Goal: Transaction & Acquisition: Purchase product/service

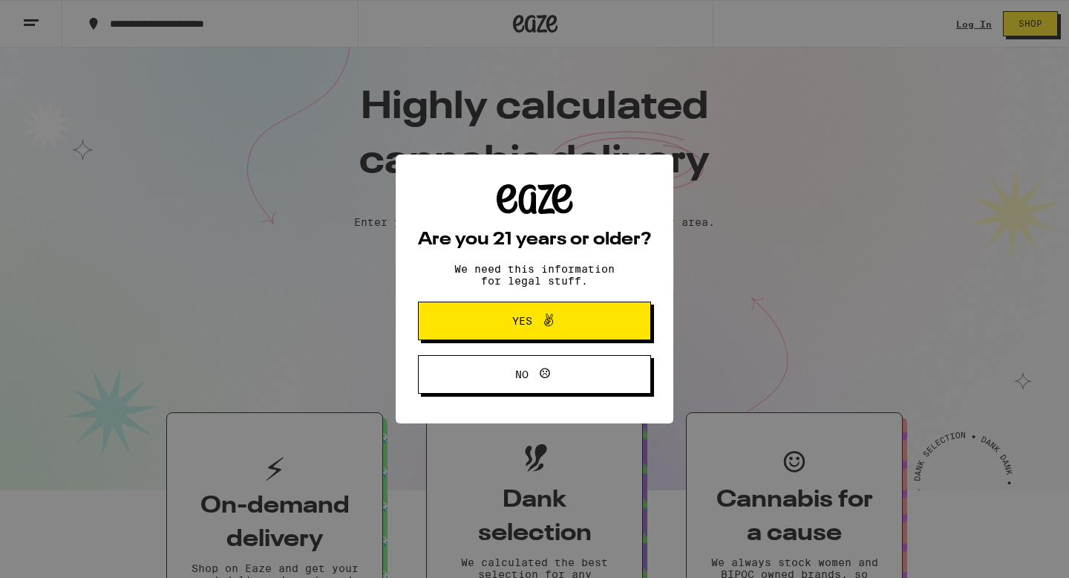
click at [486, 313] on span "Yes" at bounding box center [534, 320] width 113 height 19
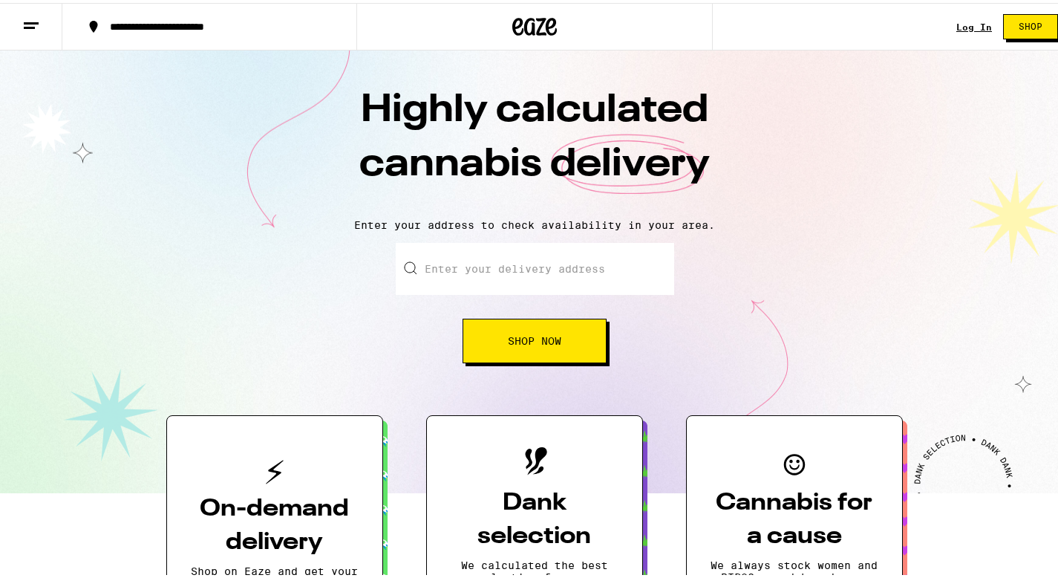
click at [498, 329] on button "Shop Now" at bounding box center [535, 338] width 144 height 45
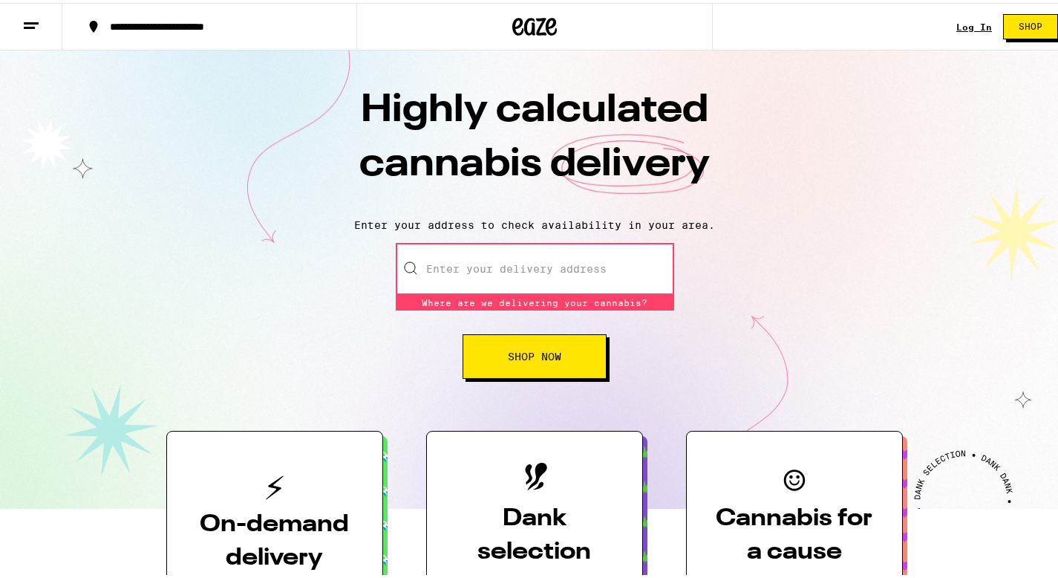
click at [510, 276] on input "Enter your delivery address" at bounding box center [535, 266] width 278 height 52
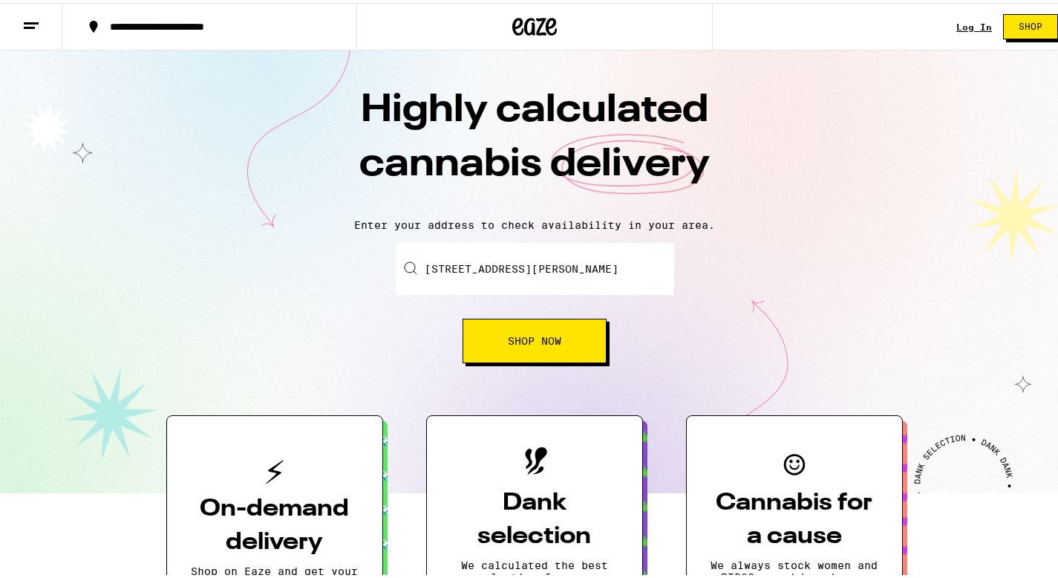
click at [513, 322] on button "Shop Now" at bounding box center [535, 338] width 144 height 45
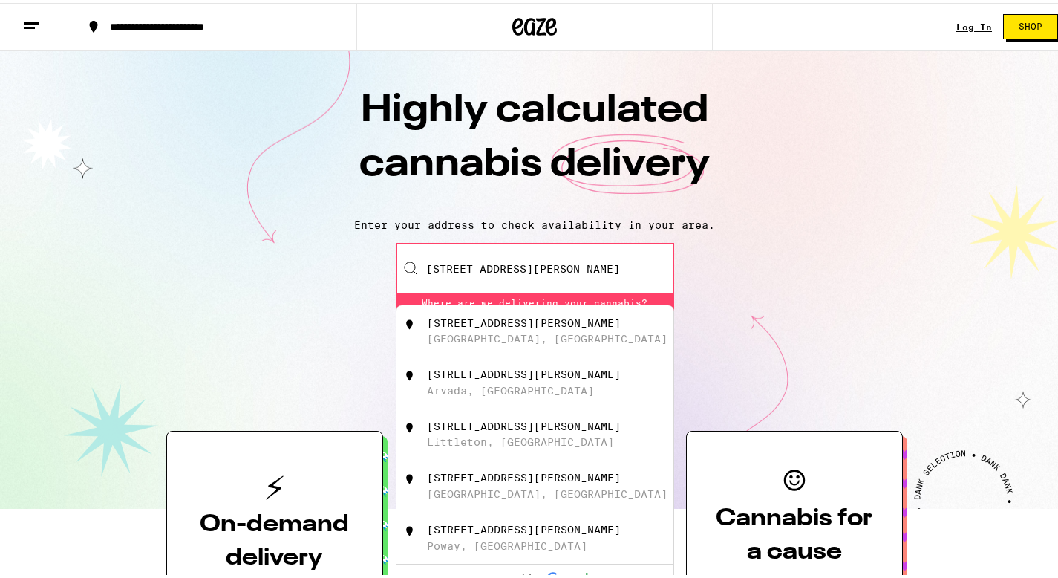
click at [513, 322] on div "[STREET_ADDRESS][PERSON_NAME]" at bounding box center [524, 320] width 194 height 12
type input "[STREET_ADDRESS][PERSON_NAME]"
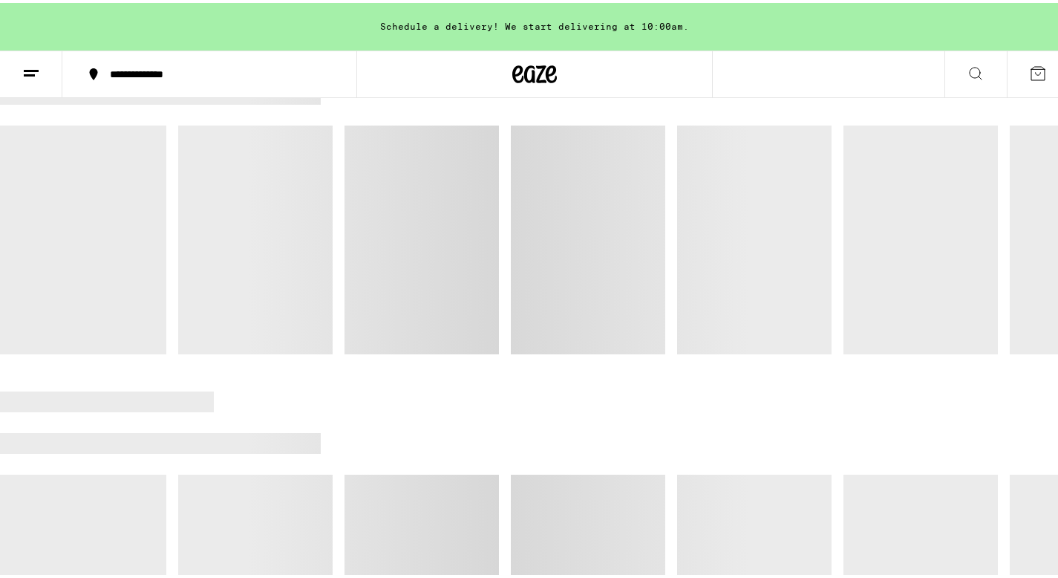
scroll to position [509, 0]
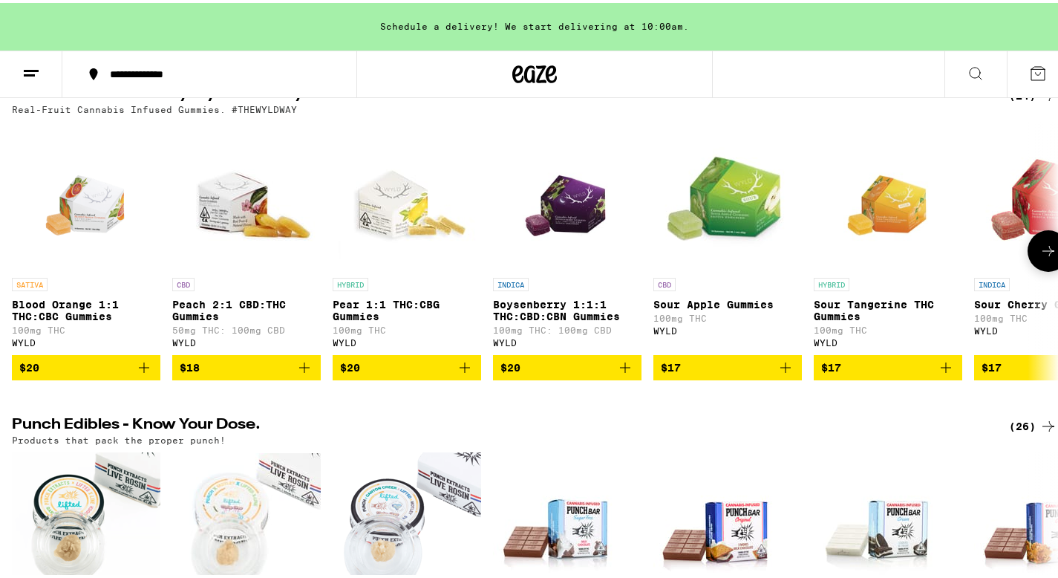
click at [415, 205] on img "Open page for Pear 1:1 THC:CBG Gummies from WYLD" at bounding box center [407, 193] width 149 height 149
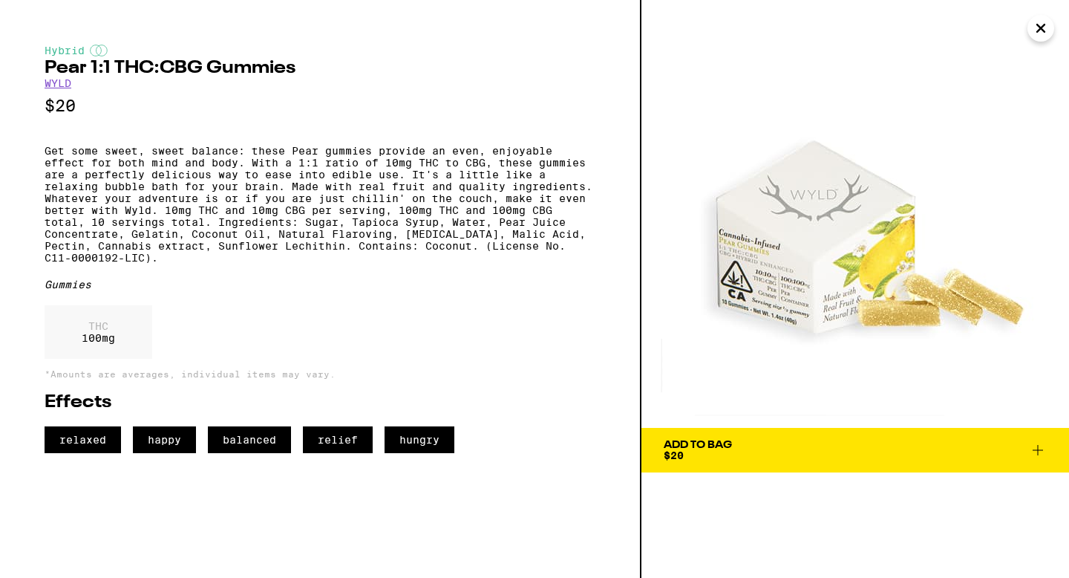
click at [1035, 27] on icon "Close" at bounding box center [1041, 28] width 18 height 22
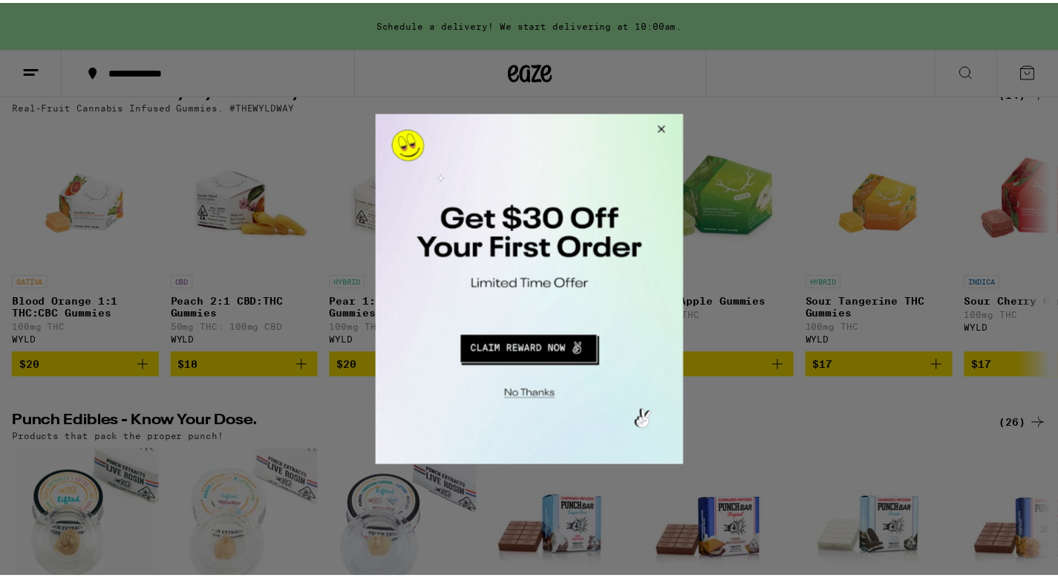
click at [661, 125] on button "Close Modal" at bounding box center [662, 132] width 40 height 36
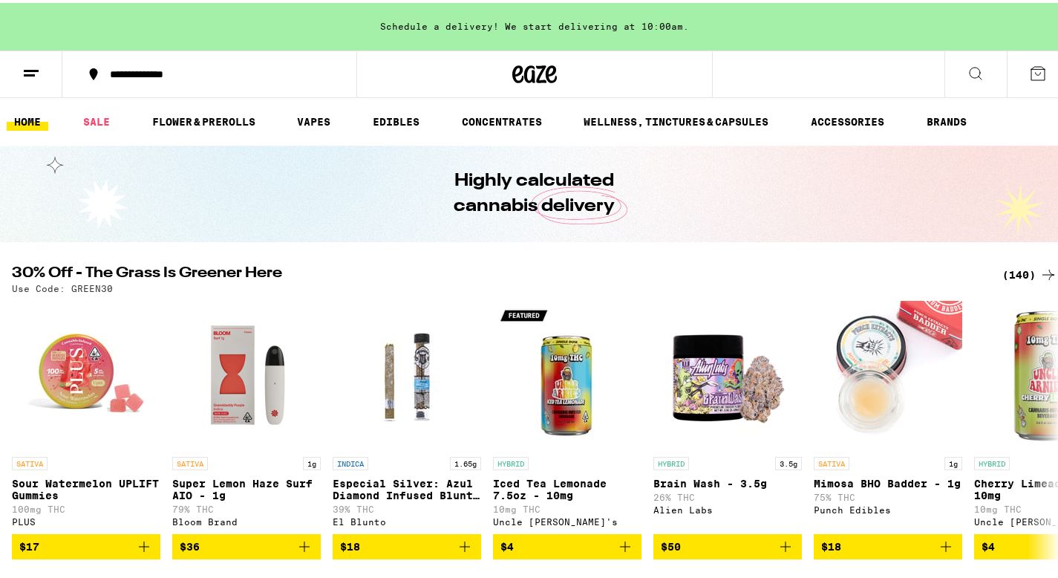
click at [42, 78] on button at bounding box center [31, 71] width 62 height 47
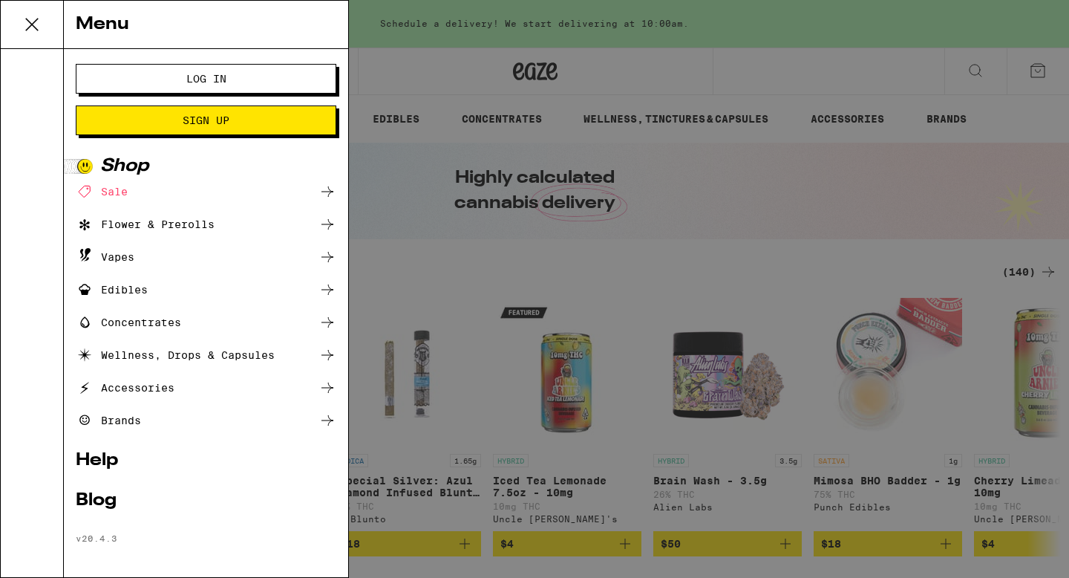
click at [103, 465] on link "Help" at bounding box center [206, 460] width 261 height 18
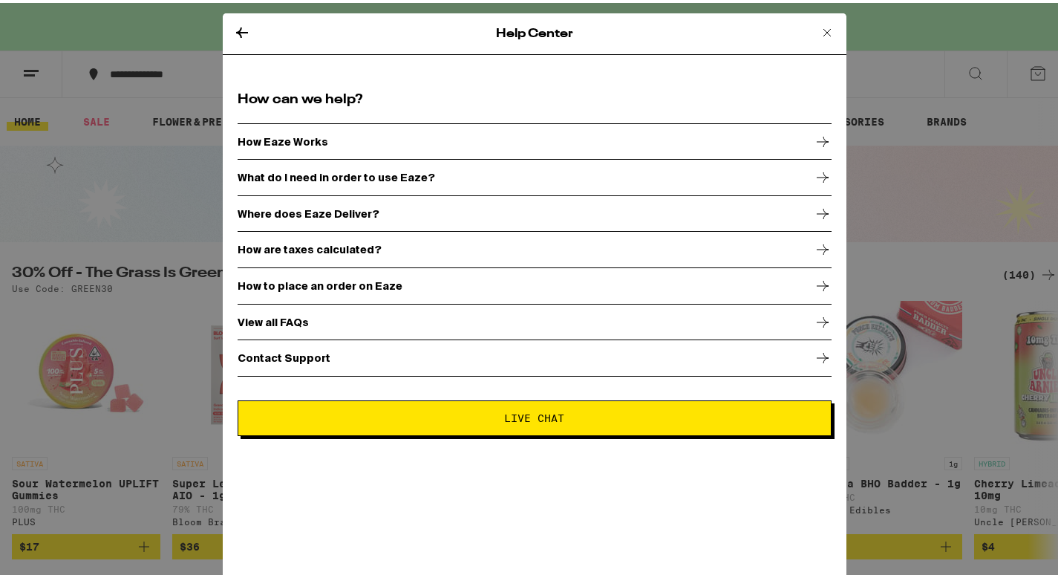
click at [385, 363] on div "Contact Support" at bounding box center [535, 354] width 594 height 37
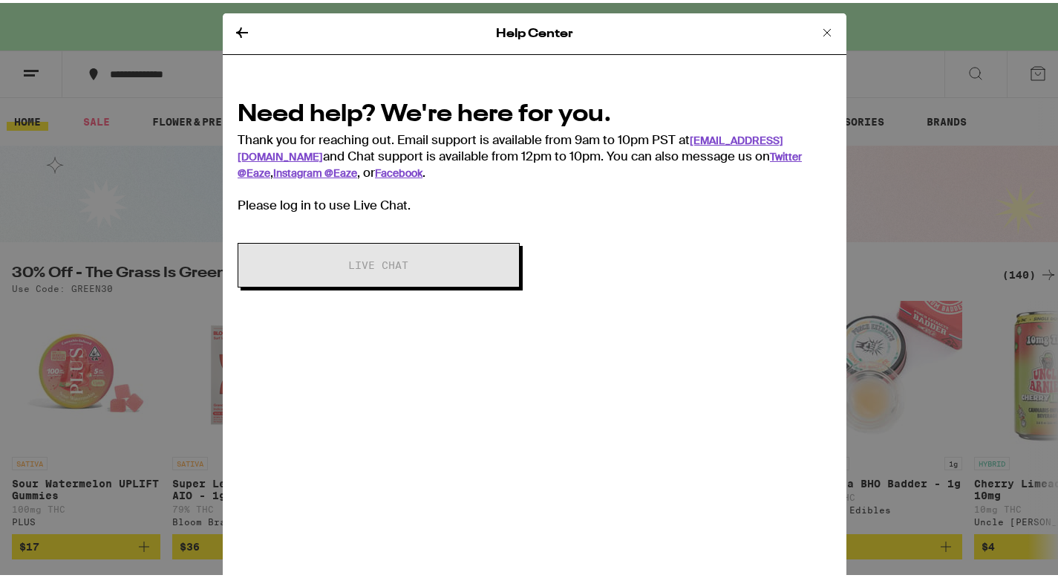
click at [322, 209] on div "Need help? We're here for you. Thank you for reaching out. Email support is ava…" at bounding box center [535, 186] width 624 height 226
click at [278, 176] on div "Need help? We're here for you. Thank you for reaching out. Email support is ava…" at bounding box center [535, 152] width 594 height 115
click at [824, 32] on icon at bounding box center [827, 30] width 18 height 18
click at [806, 22] on div "Help Center Need help? We're here for you. Thank you for reaching out. Email su…" at bounding box center [534, 289] width 1069 height 578
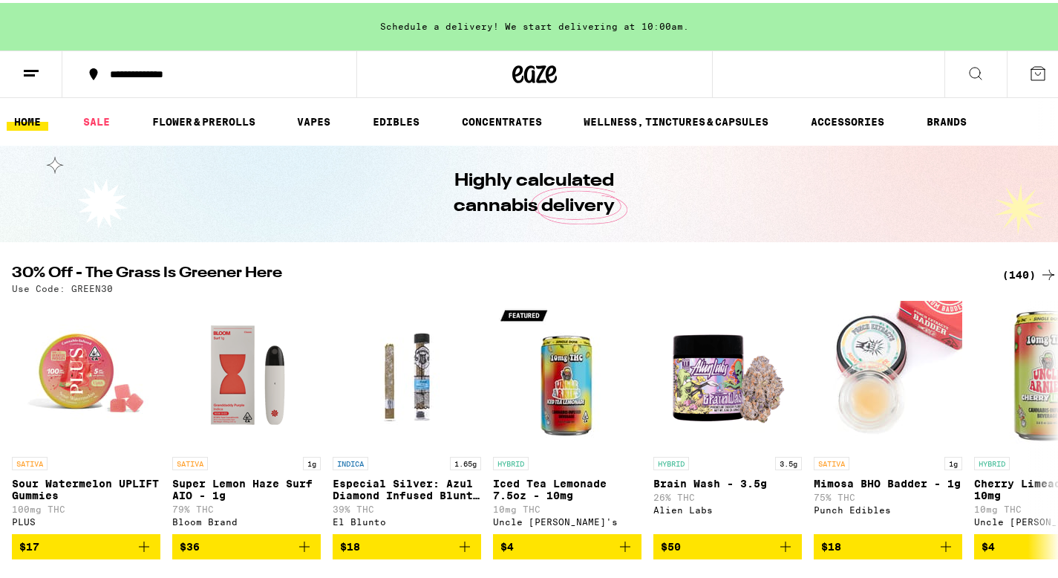
click at [13, 74] on button at bounding box center [31, 71] width 62 height 47
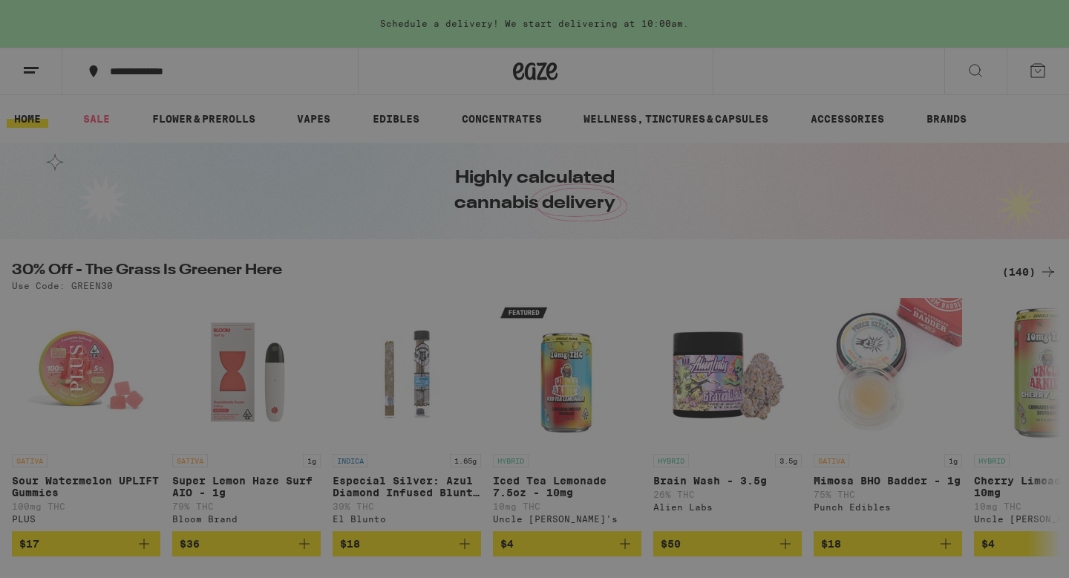
click at [201, 80] on span "Log In" at bounding box center [206, 79] width 40 height 10
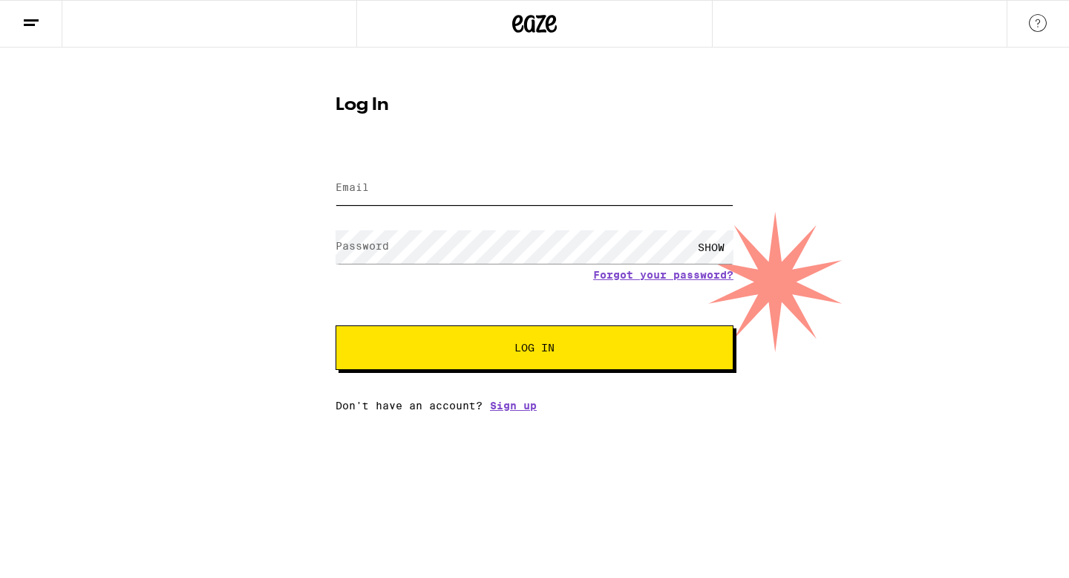
click at [549, 185] on input "Email" at bounding box center [535, 188] width 398 height 33
type input "[EMAIL_ADDRESS][DOMAIN_NAME]"
click at [490, 411] on html "Log In Email Email [EMAIL_ADDRESS][DOMAIN_NAME] Password Password SHOW Forgot y…" at bounding box center [534, 205] width 1069 height 411
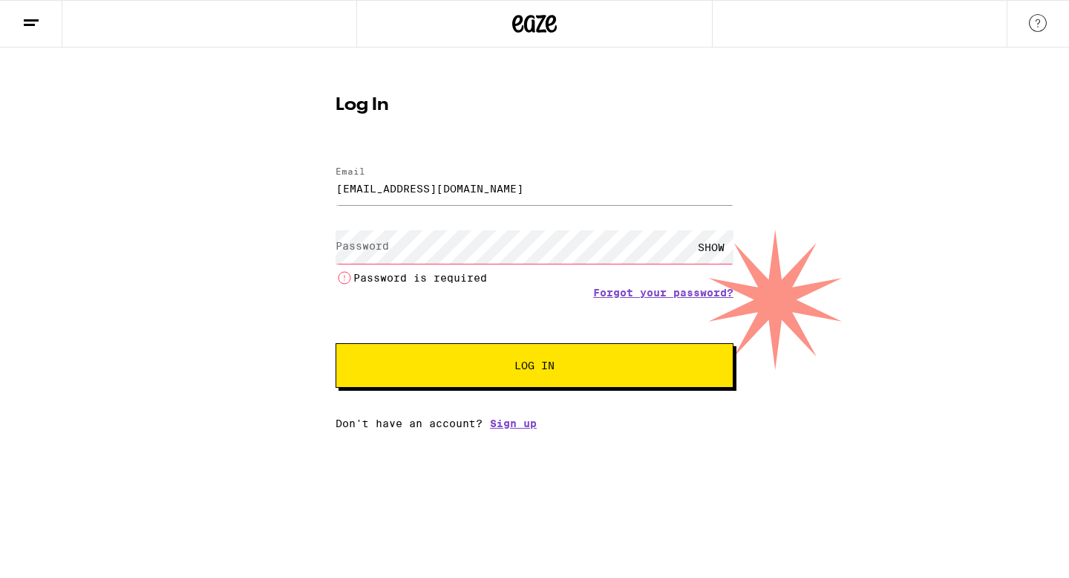
click at [512, 404] on div "Email Email [EMAIL_ADDRESS][DOMAIN_NAME] Password Password SHOW Password is req…" at bounding box center [535, 290] width 398 height 278
click at [515, 428] on link "Sign up" at bounding box center [513, 423] width 47 height 12
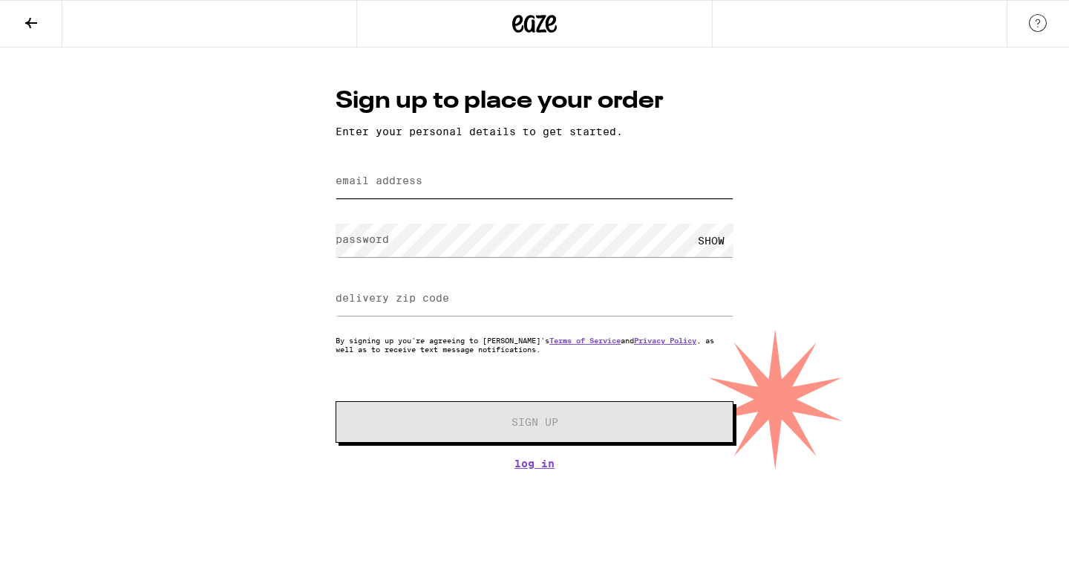
click at [513, 184] on input "email address" at bounding box center [535, 181] width 398 height 33
type input "[EMAIL_ADDRESS][DOMAIN_NAME]"
type input "92115"
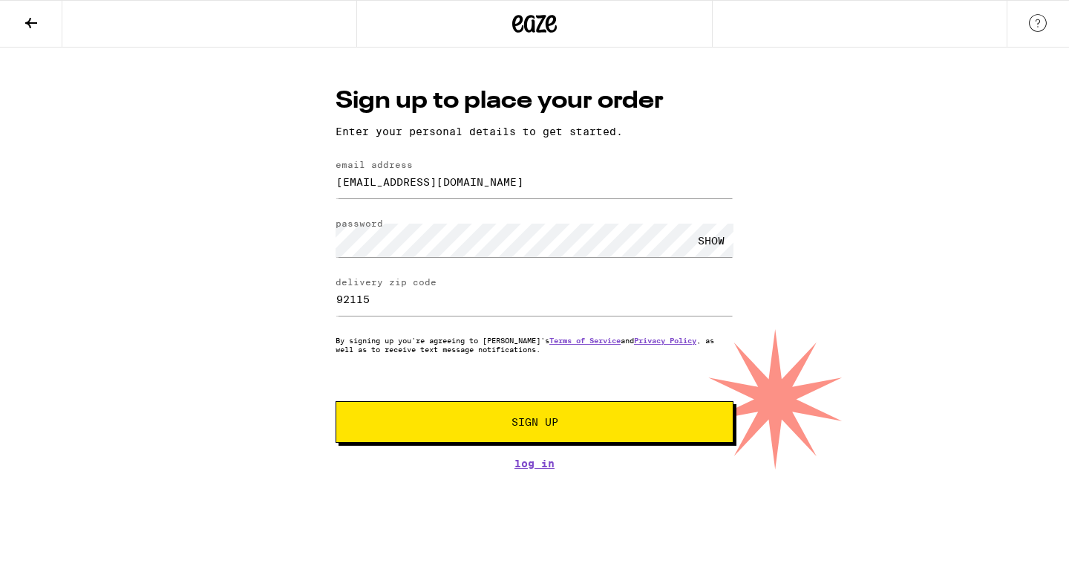
click at [688, 426] on button "Sign Up" at bounding box center [535, 422] width 398 height 42
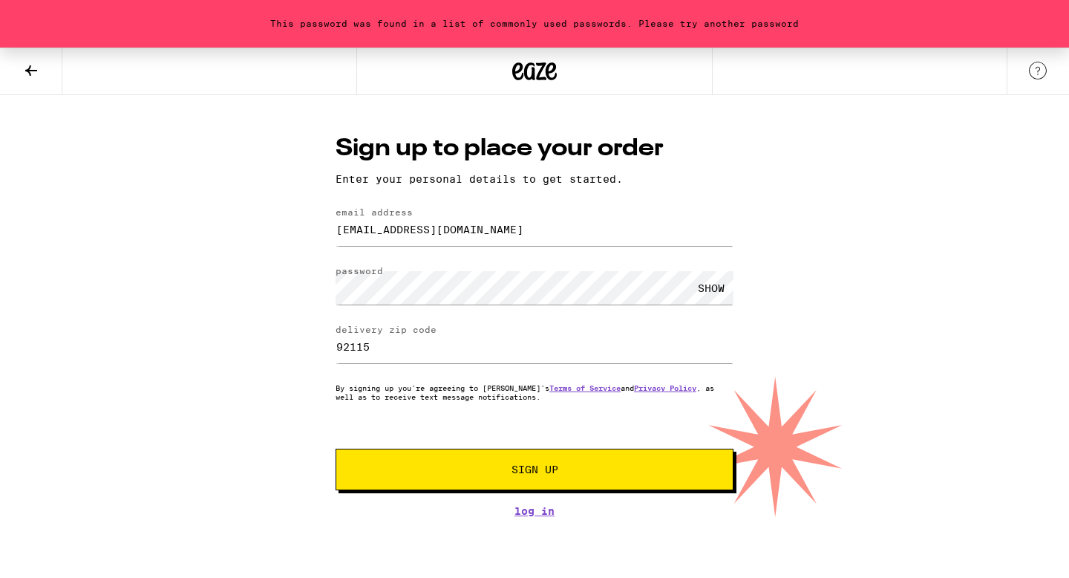
click at [704, 295] on div "SHOW" at bounding box center [711, 287] width 45 height 33
click at [336, 449] on button "Sign Up" at bounding box center [535, 470] width 398 height 42
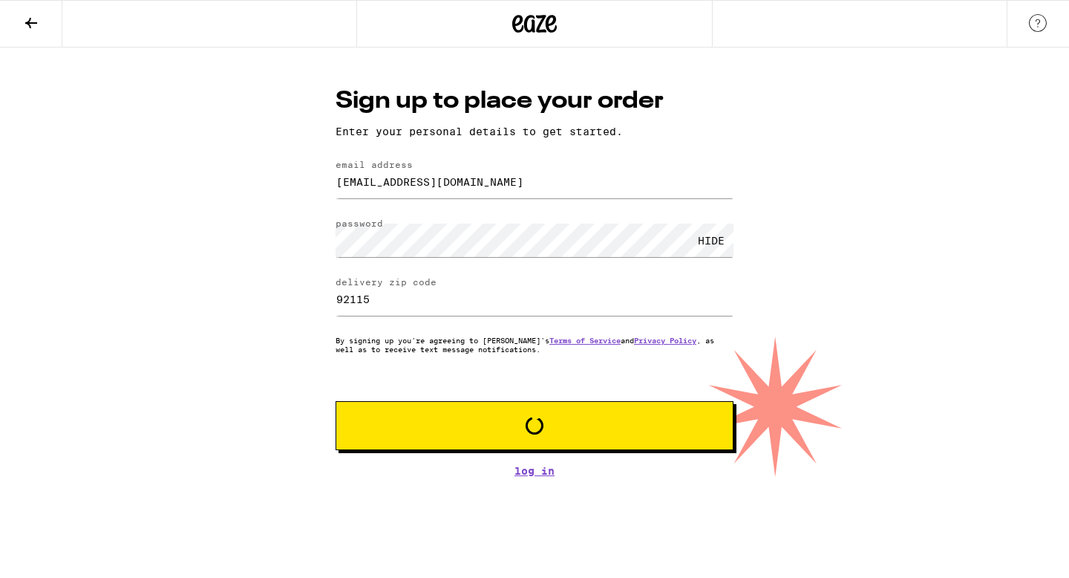
click at [613, 461] on div "Sign up to place your order Enter your personal details to get started. email a…" at bounding box center [535, 281] width 428 height 392
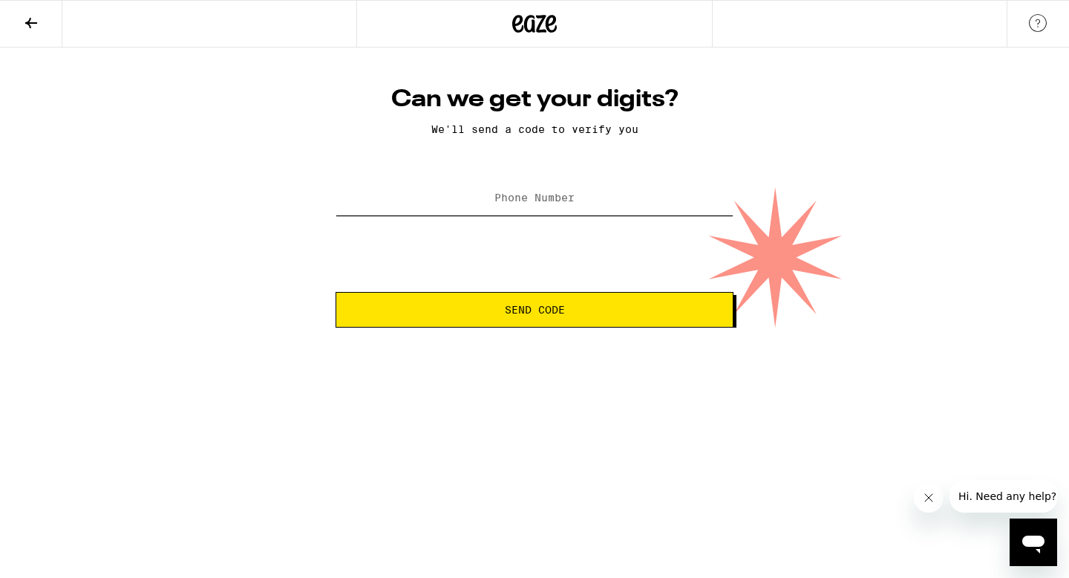
click at [594, 202] on input "Phone Number" at bounding box center [535, 198] width 398 height 33
type input "[PHONE_NUMBER]"
click at [512, 301] on button "Send Code" at bounding box center [535, 310] width 398 height 36
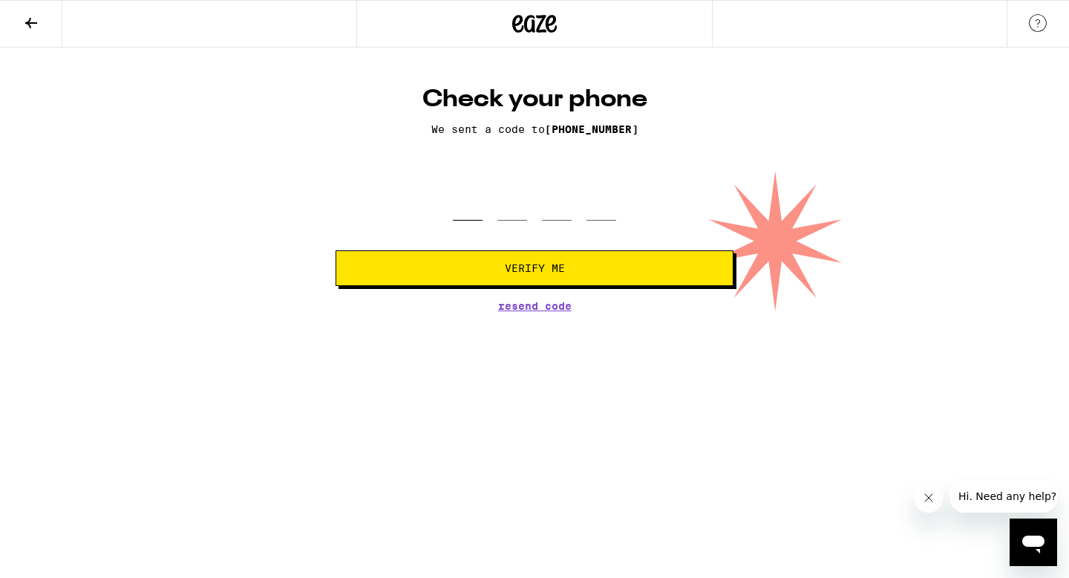
click at [470, 215] on input "tel" at bounding box center [468, 199] width 30 height 44
type input "9"
type input "6"
type input "3"
type input "0"
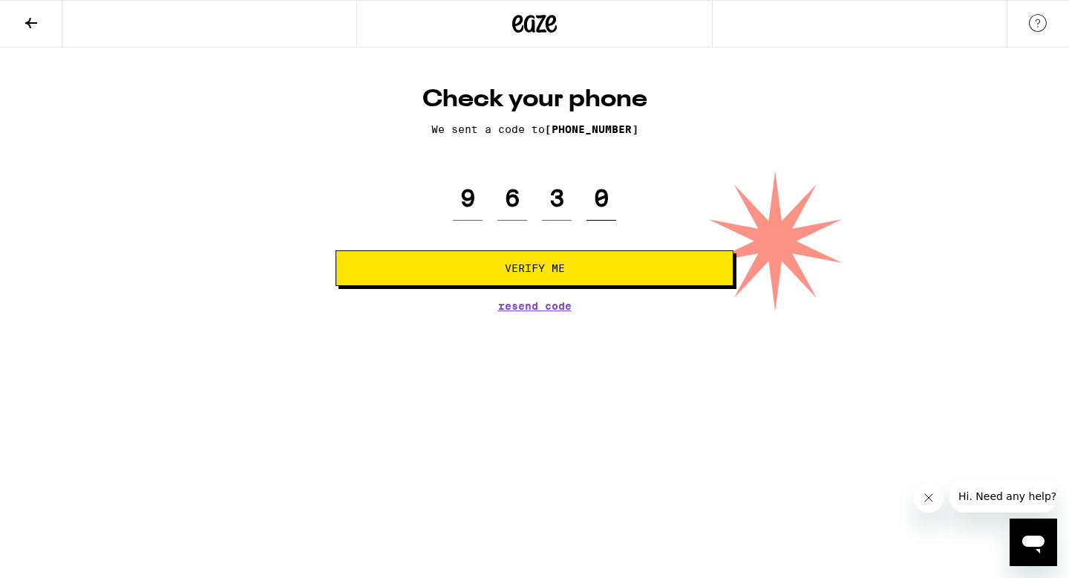
click at [336, 250] on button "Verify Me" at bounding box center [535, 268] width 398 height 36
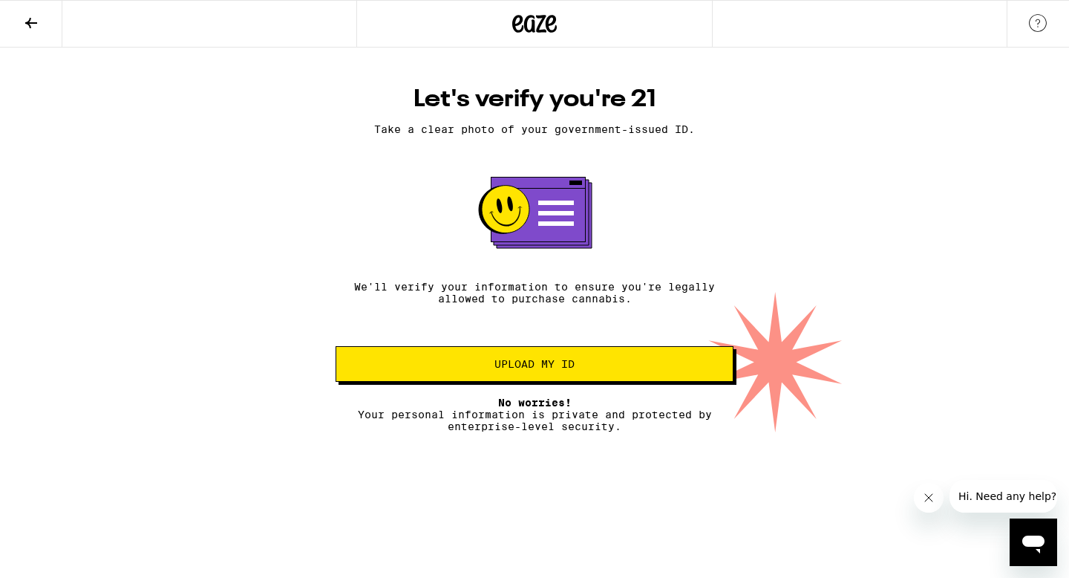
click at [596, 379] on button "Upload my ID" at bounding box center [535, 364] width 398 height 36
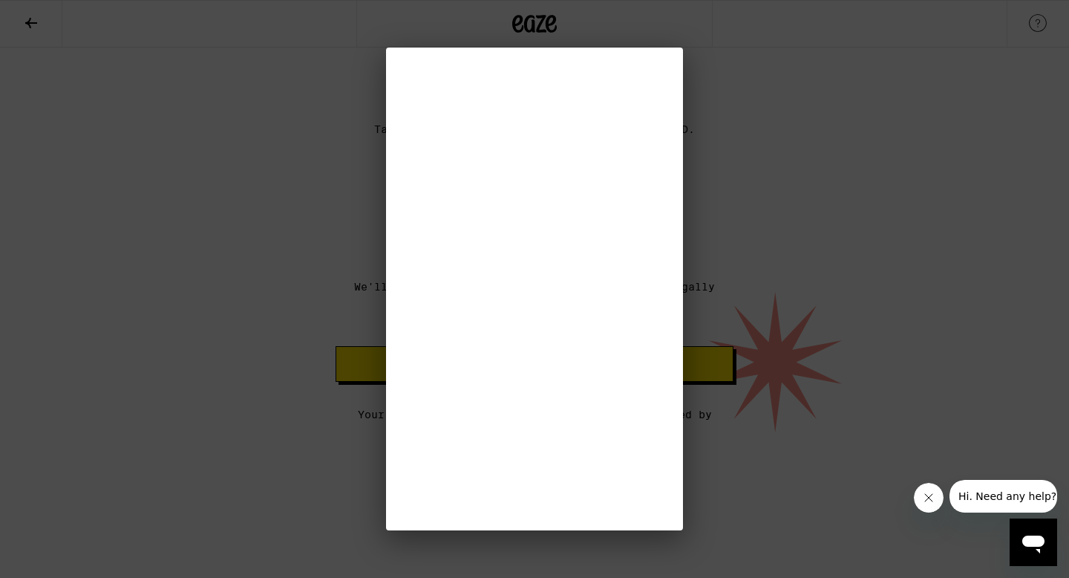
click at [328, 69] on div at bounding box center [534, 289] width 1069 height 578
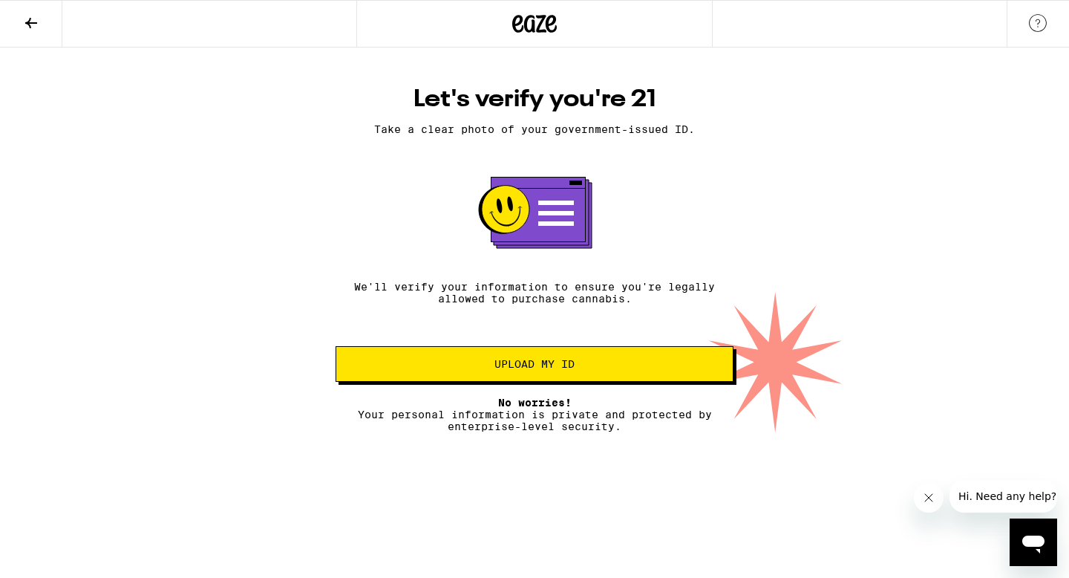
click at [40, 30] on button at bounding box center [31, 24] width 62 height 47
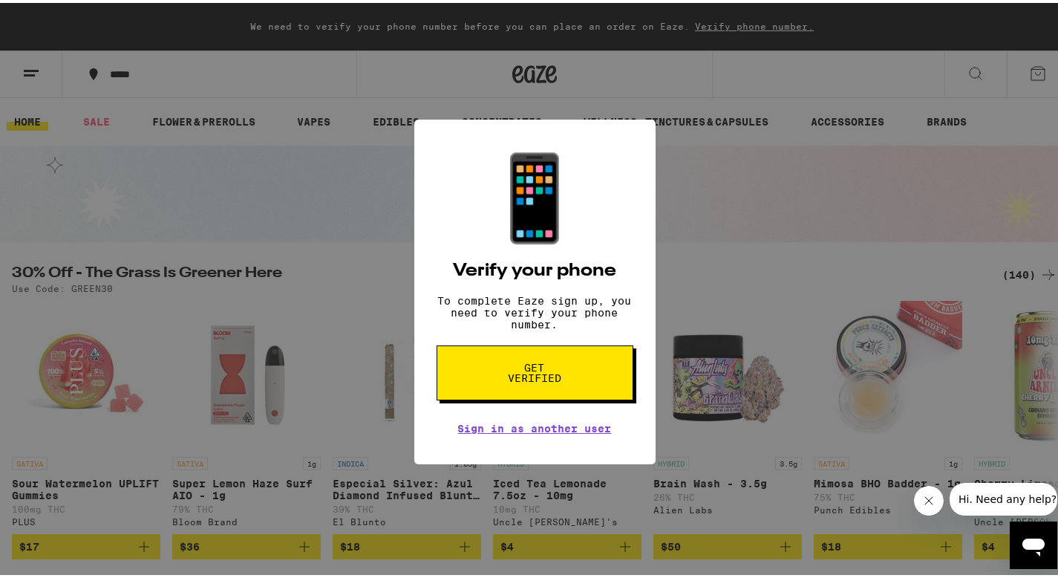
click at [1049, 535] on div "Open messaging window" at bounding box center [1033, 545] width 45 height 45
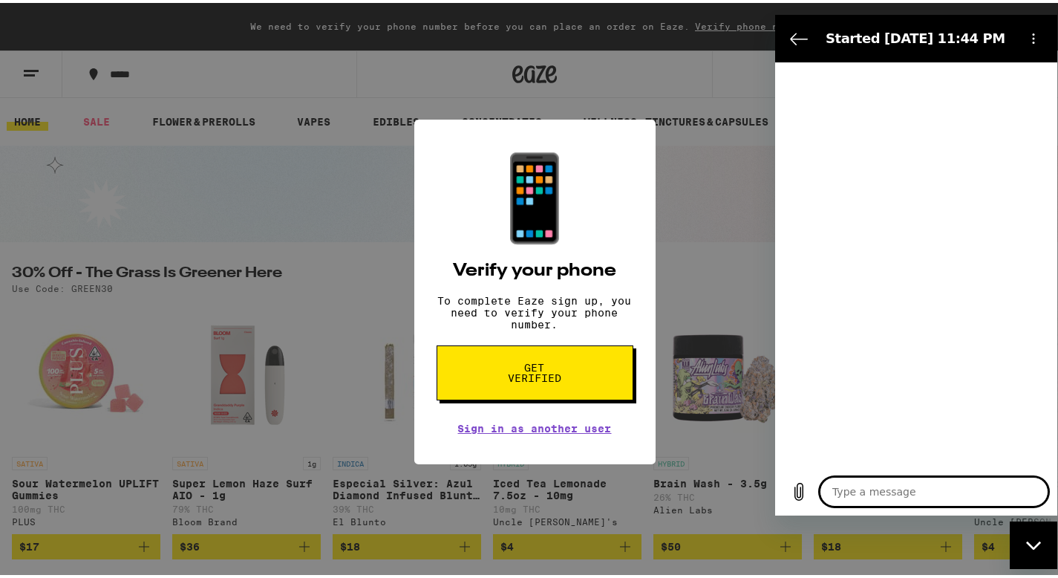
type textarea "x"
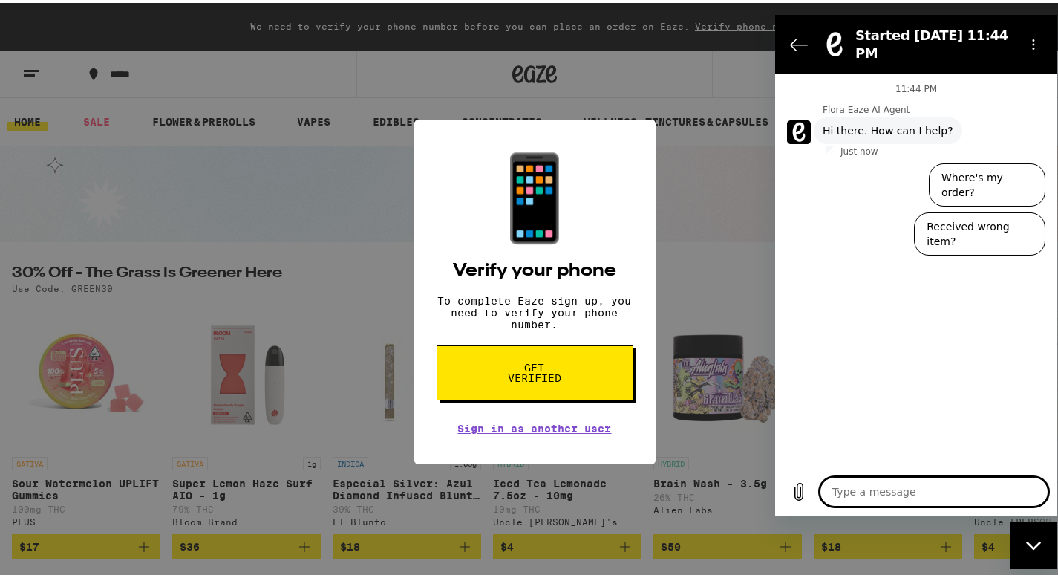
type textarea "I"
type textarea "x"
type textarea "I"
type textarea "x"
type textarea "I h"
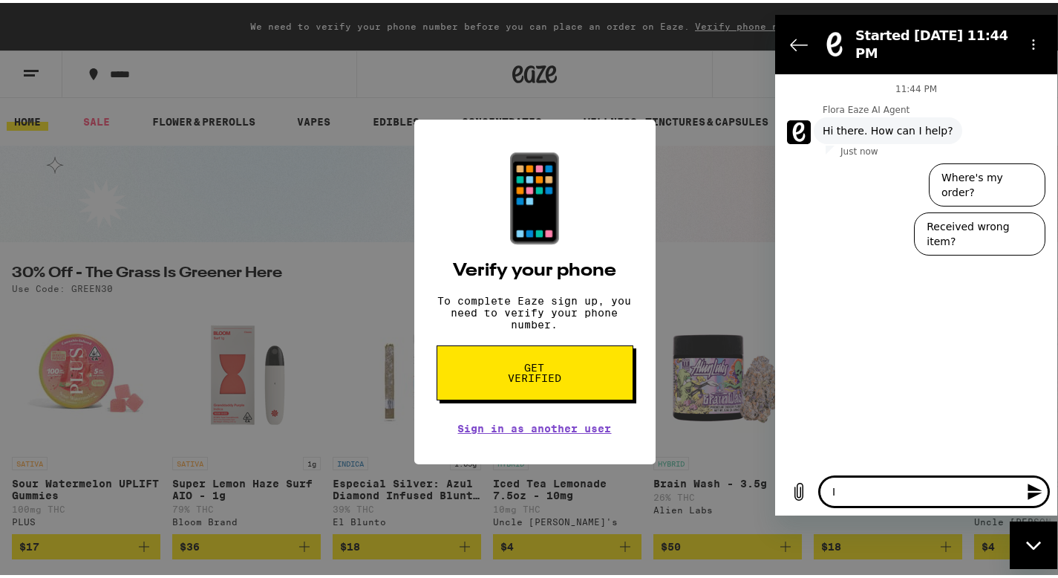
type textarea "x"
type textarea "I ha"
type textarea "x"
type textarea "I hav"
type textarea "x"
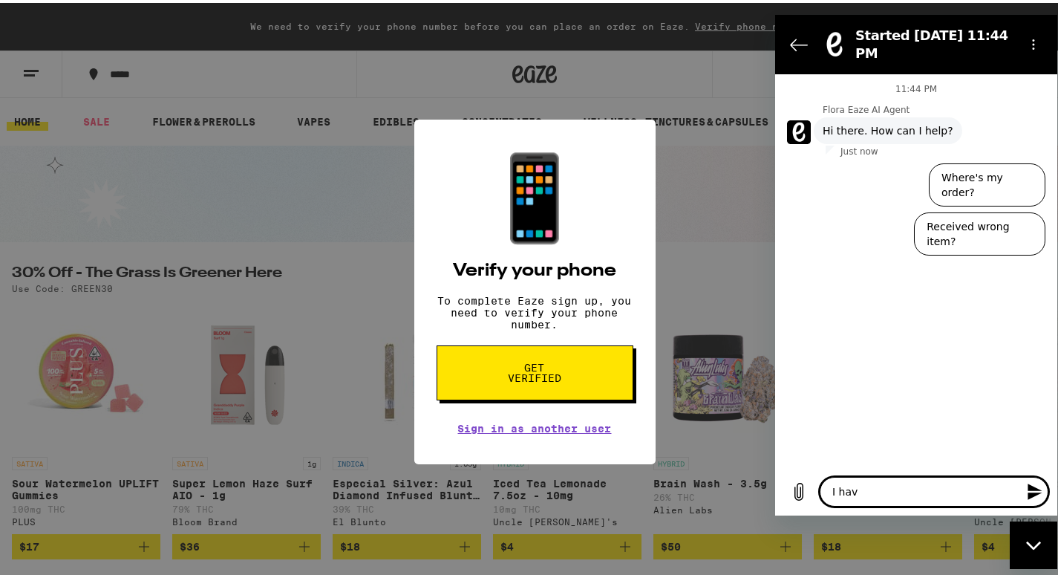
type textarea "I have"
type textarea "x"
type textarea "I have"
type textarea "x"
type textarea "I have a"
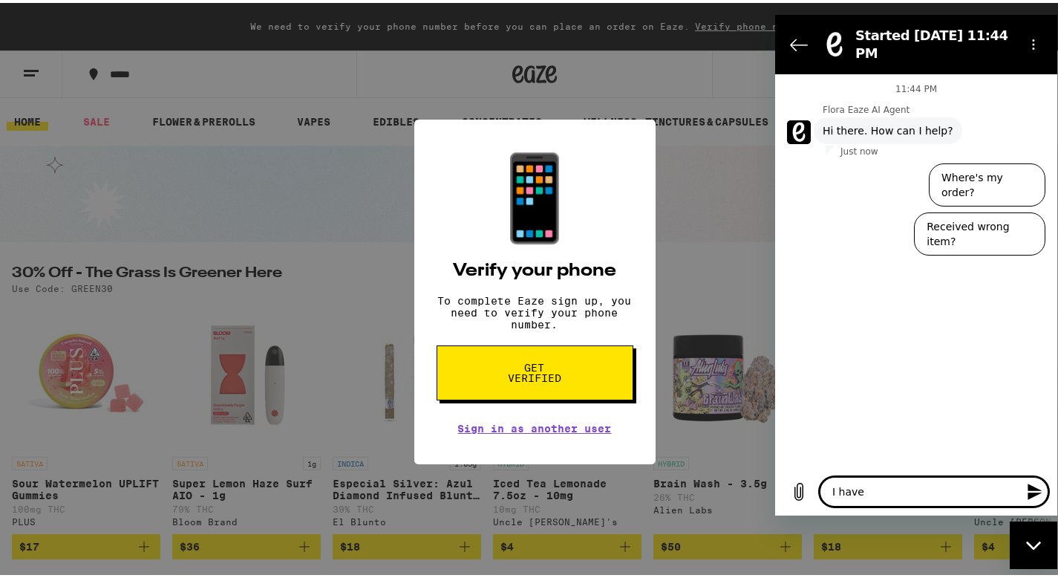
type textarea "x"
type textarea "I have a"
type textarea "x"
type textarea "I have a q"
type textarea "x"
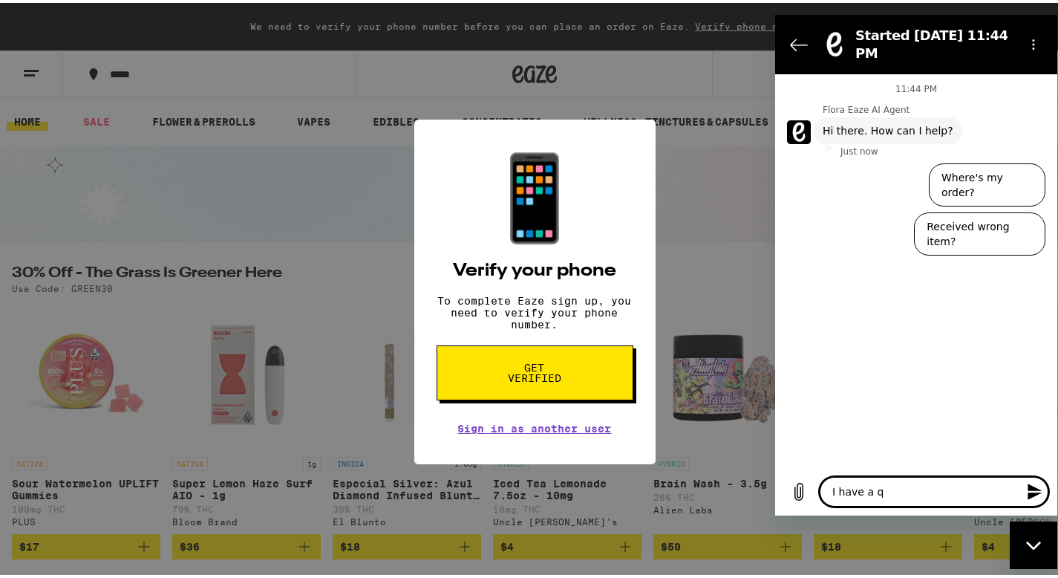
type textarea "I have a qu"
type textarea "x"
type textarea "I have a que"
type textarea "x"
type textarea "I have a ques"
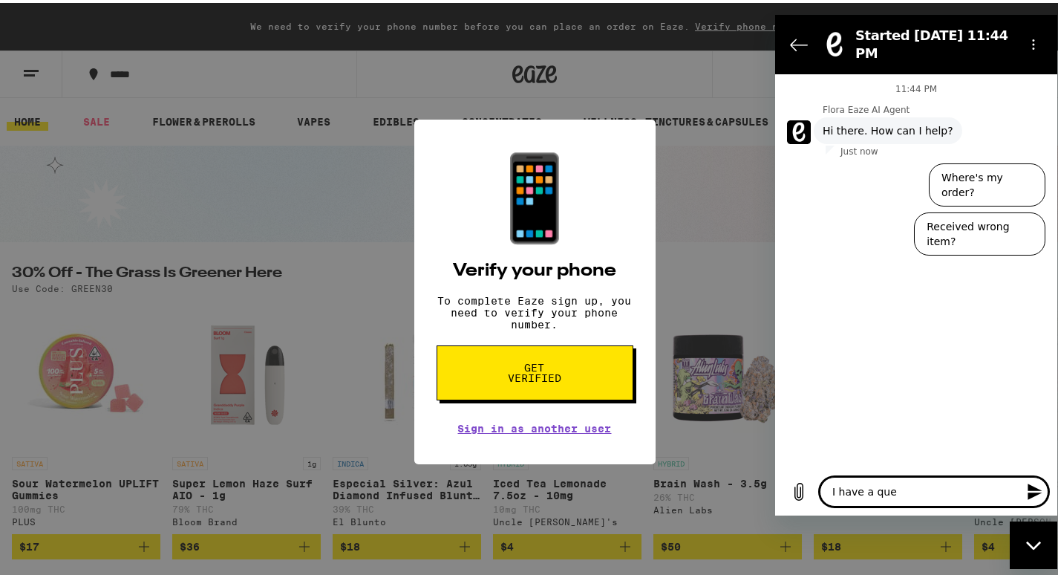
type textarea "x"
type textarea "I have a quest"
type textarea "x"
type textarea "I have a questi"
type textarea "x"
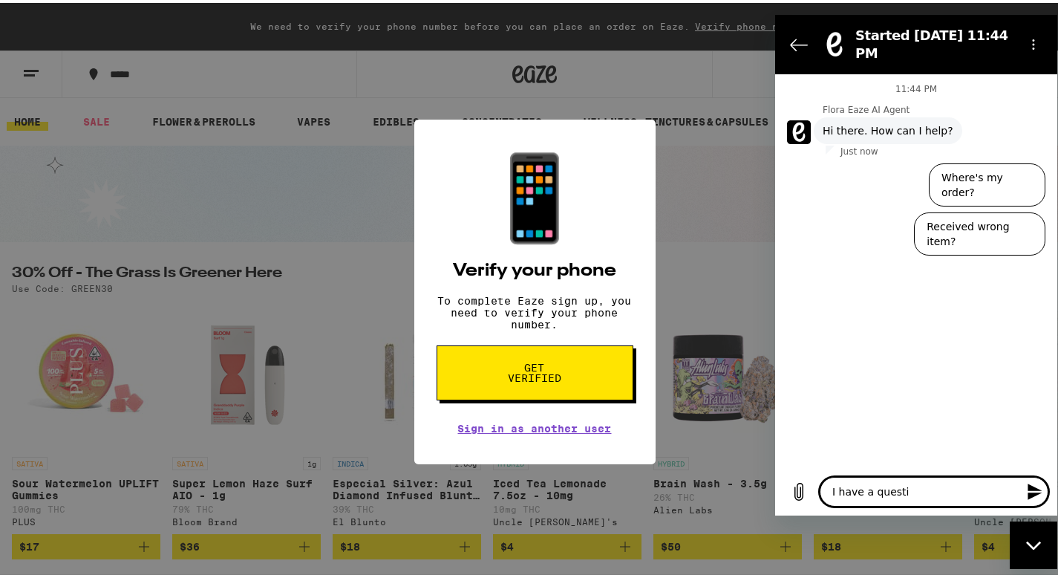
type textarea "I have a questio"
type textarea "x"
type textarea "I have a question"
type textarea "x"
type textarea "I have a question"
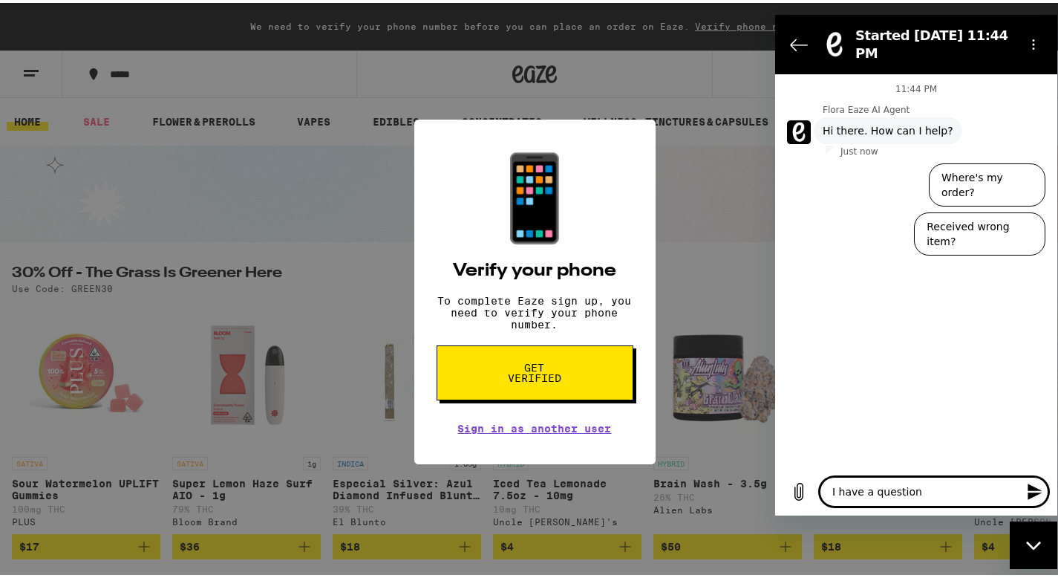
type textarea "x"
type textarea "I have a question a"
type textarea "x"
type textarea "I have a question a"
type textarea "x"
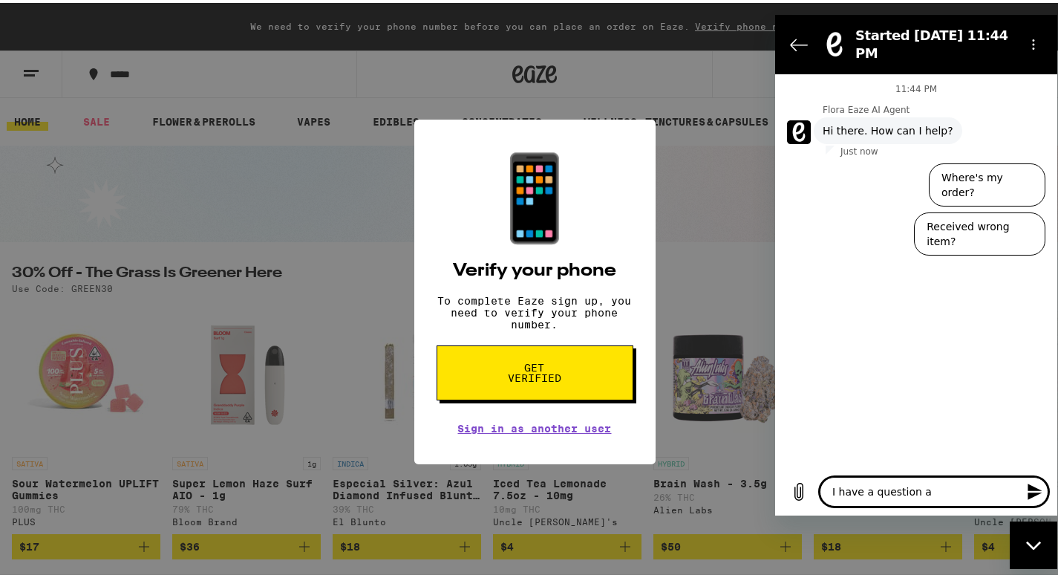
type textarea "I have a question a b"
type textarea "x"
type textarea "I have a question a bo"
type textarea "x"
type textarea "I have a question a bou"
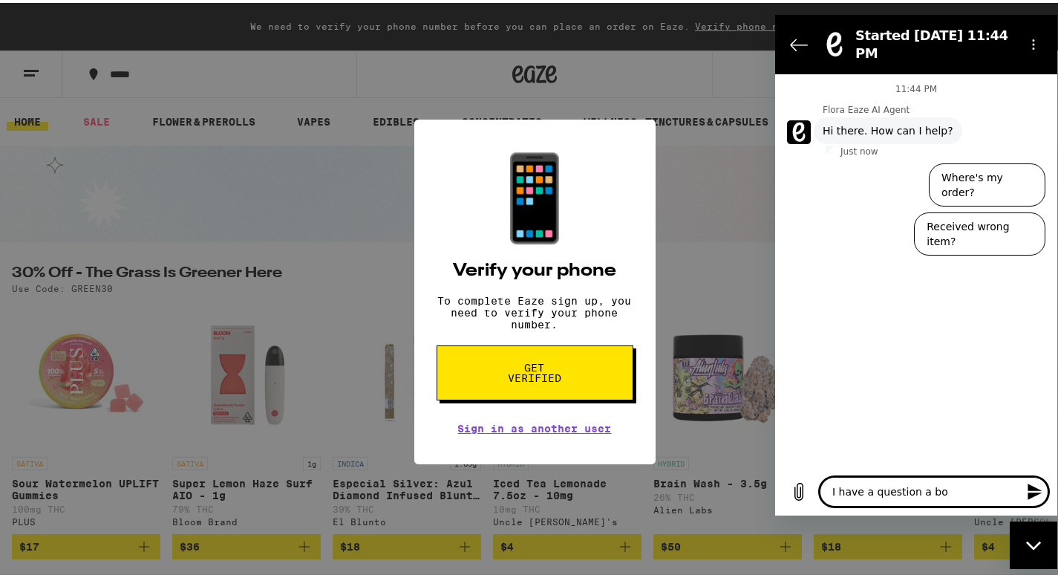
type textarea "x"
type textarea "I have a question a bout"
type textarea "x"
type textarea "I have a question a bou"
type textarea "x"
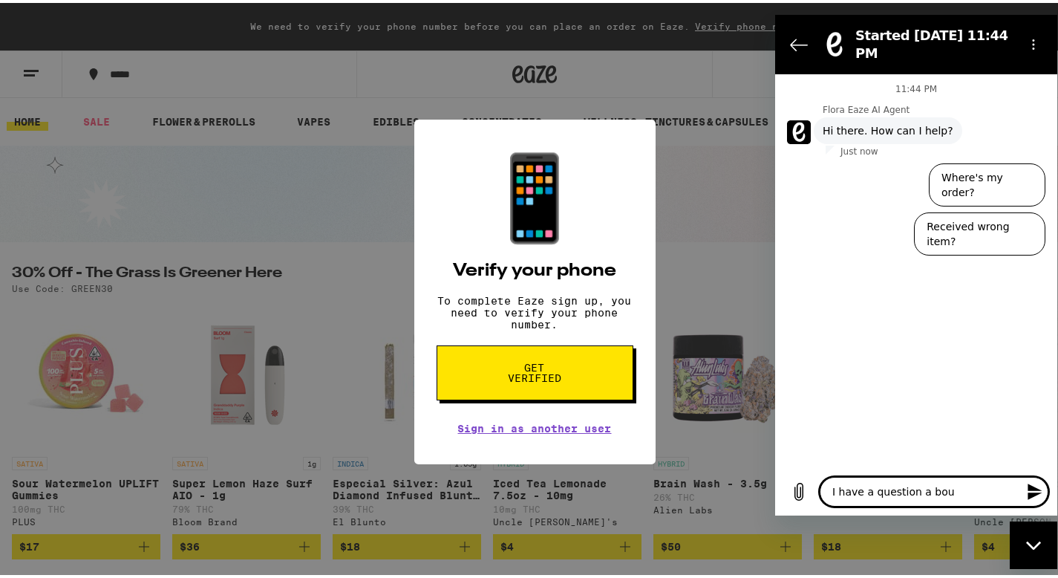
type textarea "I have a question a bo"
type textarea "x"
type textarea "I have a question a b"
type textarea "x"
type textarea "I have a question a"
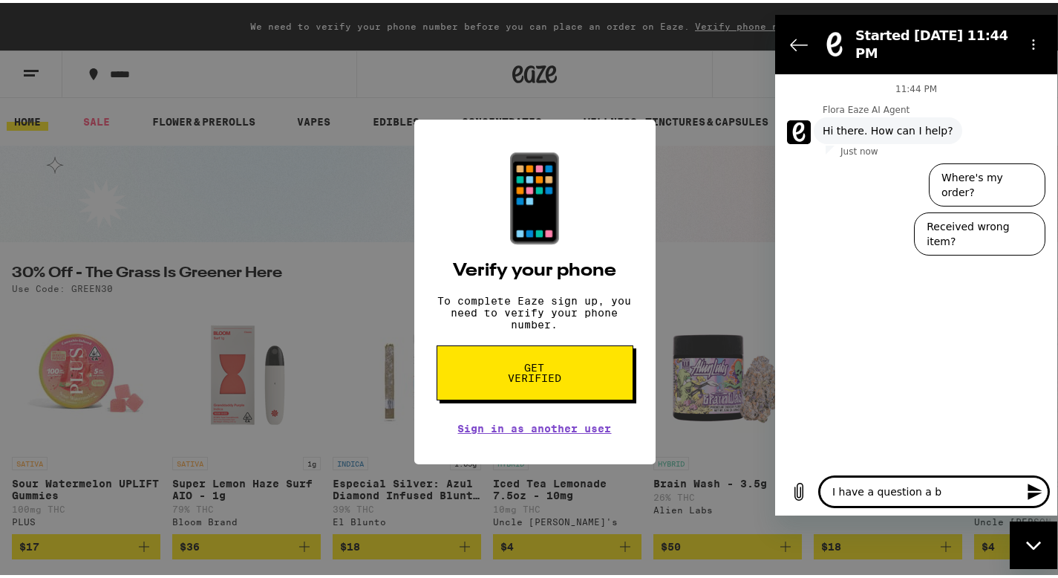
type textarea "x"
type textarea "I have a question a"
type textarea "x"
type textarea "I have a question ab"
type textarea "x"
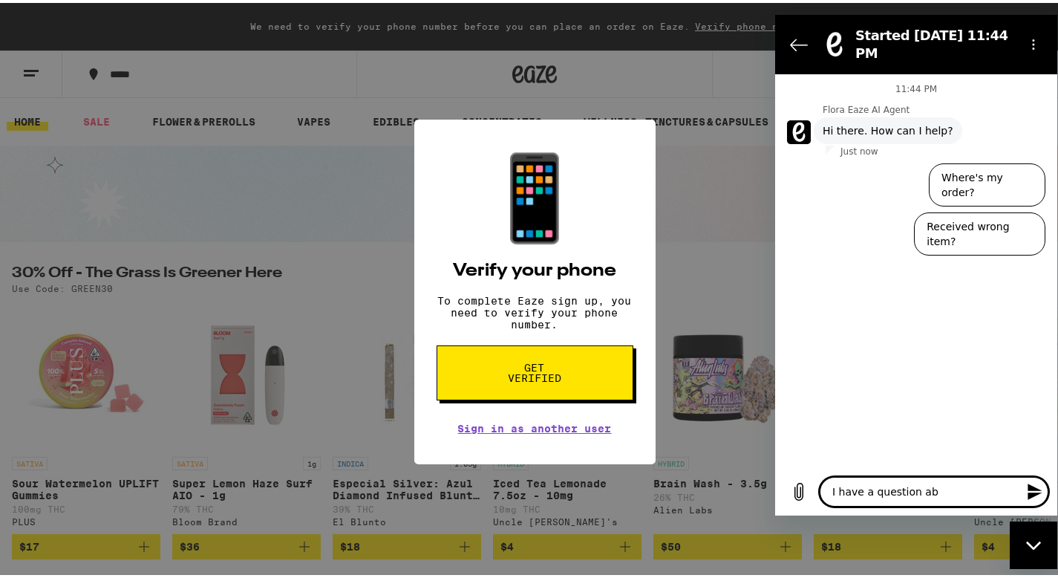
type textarea "I have a question abo"
type textarea "x"
type textarea "I have a question abou"
type textarea "x"
type textarea "I have a question about"
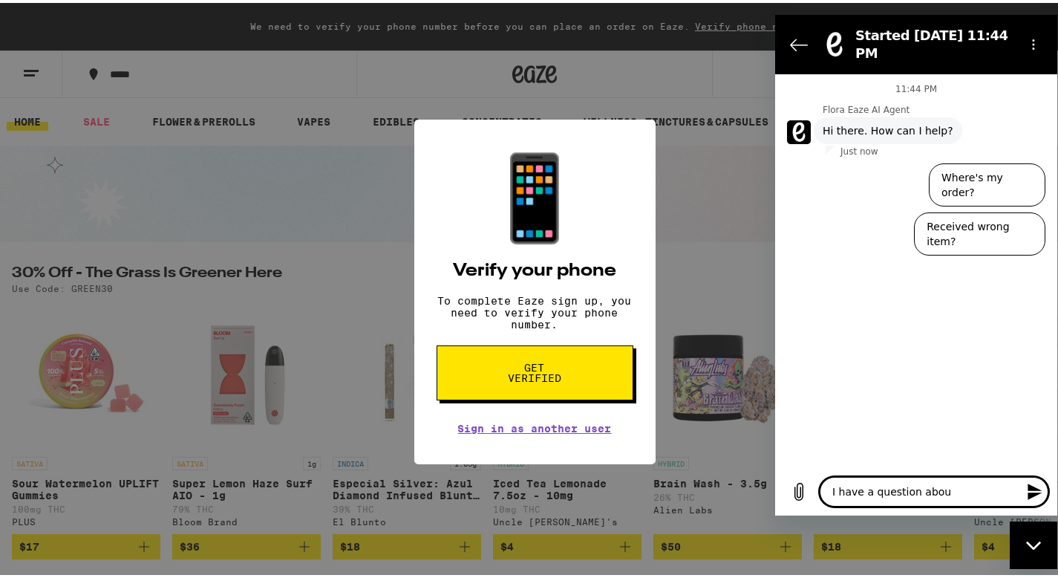
type textarea "x"
type textarea "I have a question about"
type textarea "x"
type textarea "I have a question about a"
type textarea "x"
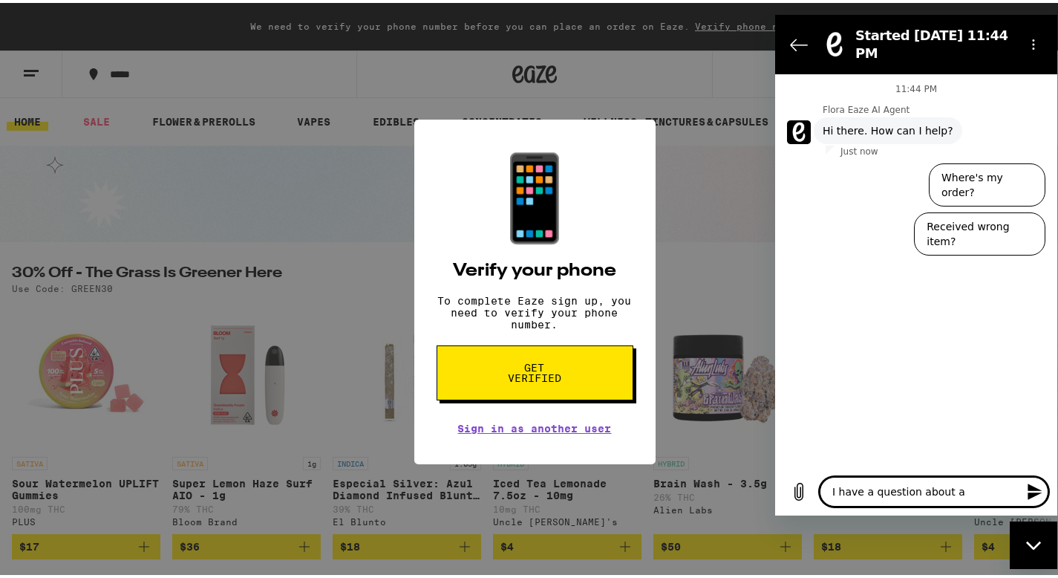
type textarea "I have a question about a"
type textarea "x"
type textarea "I have a question about a s"
type textarea "x"
type textarea "I have a question about a st"
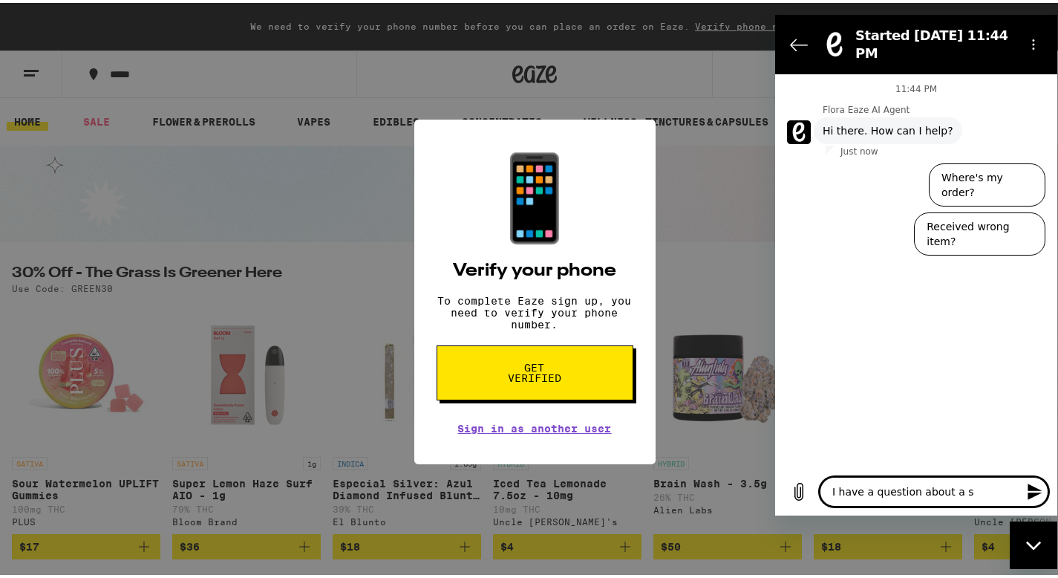
type textarea "x"
type textarea "I have a question about a str"
type textarea "x"
type textarea "I have a question about a stra"
type textarea "x"
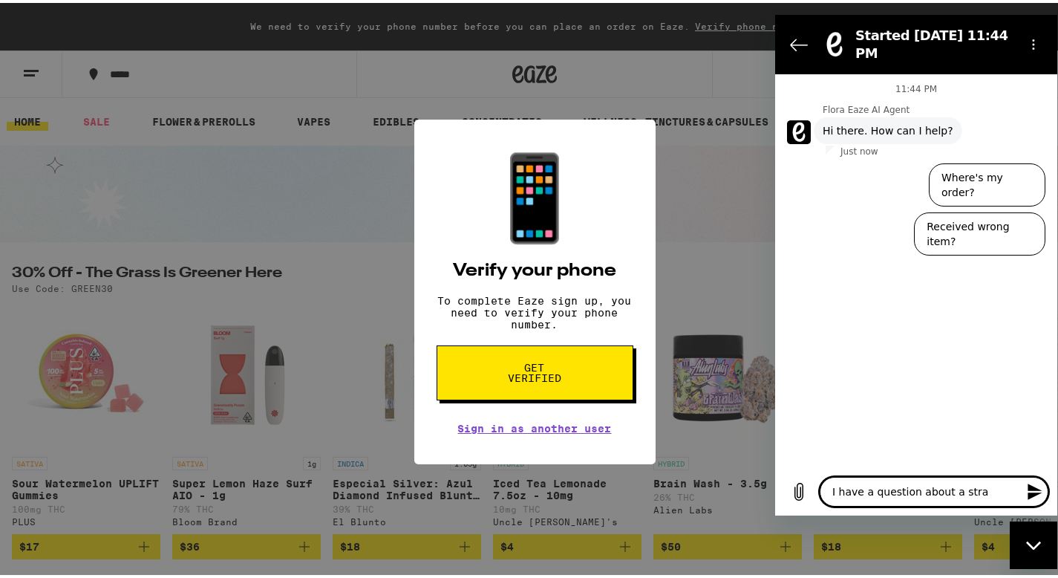
type textarea "I have a question about a strai"
type textarea "x"
type textarea "I have a question about a strain"
type textarea "x"
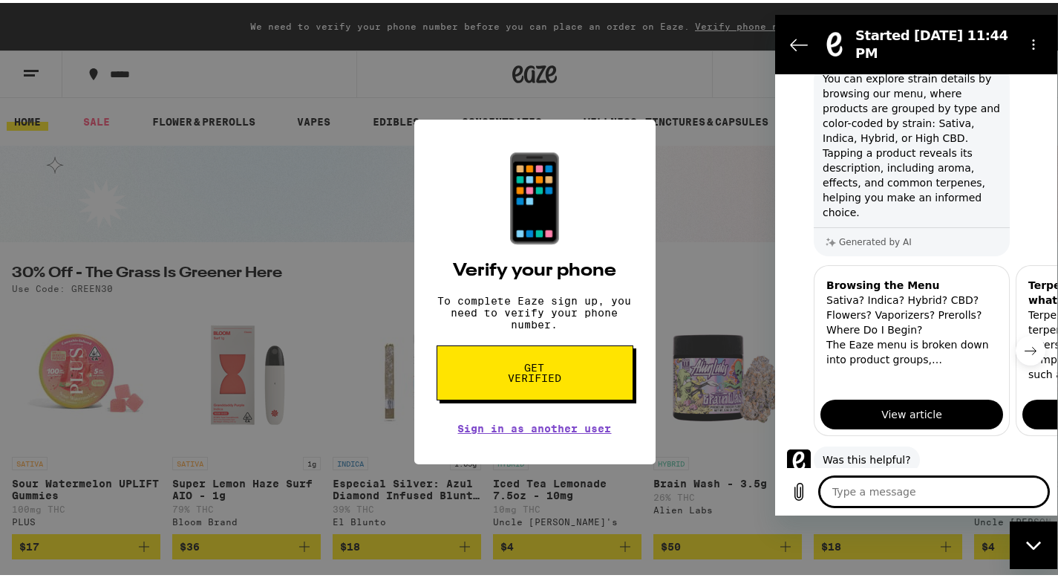
type textarea "x"
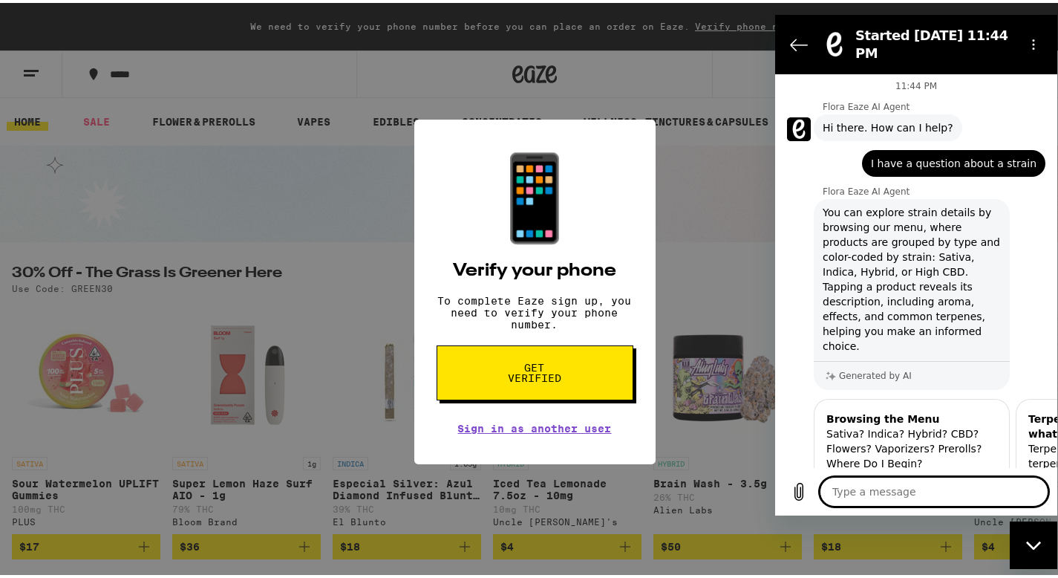
scroll to position [193, 0]
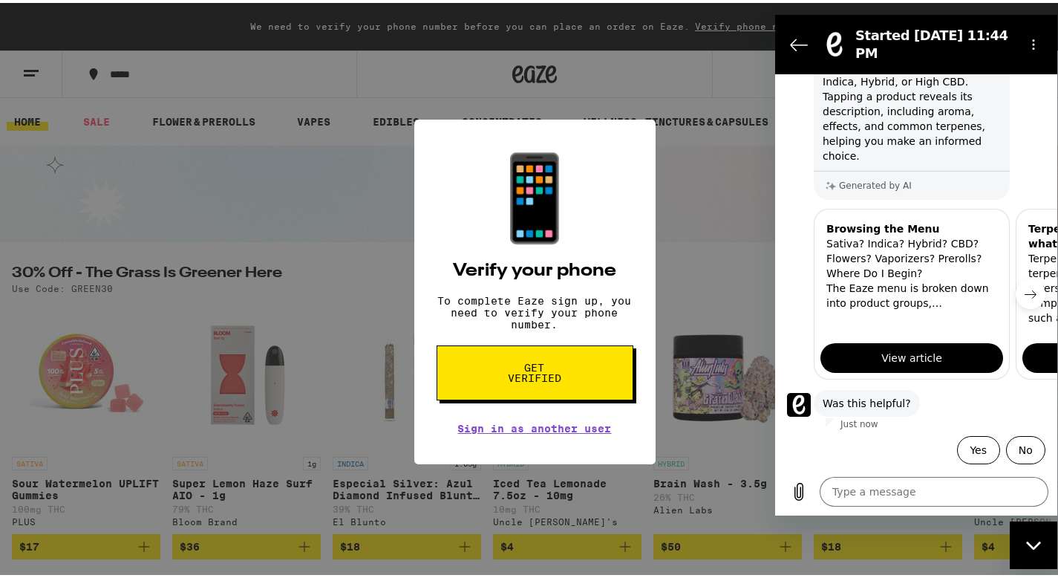
click at [1025, 296] on icon "Next item" at bounding box center [1031, 294] width 12 height 12
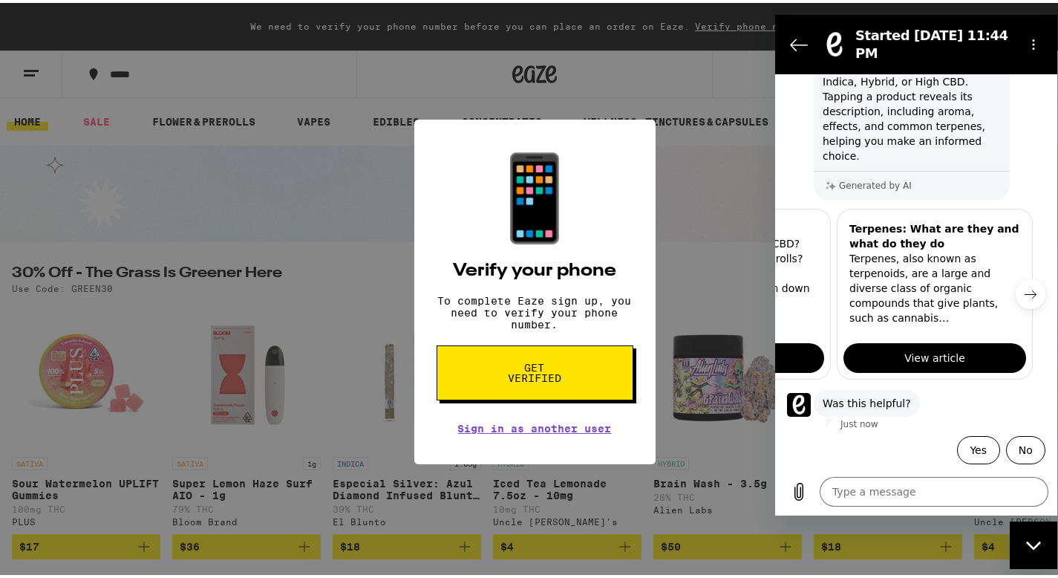
scroll to position [0, 183]
click at [1035, 296] on div at bounding box center [1053, 294] width 36 height 171
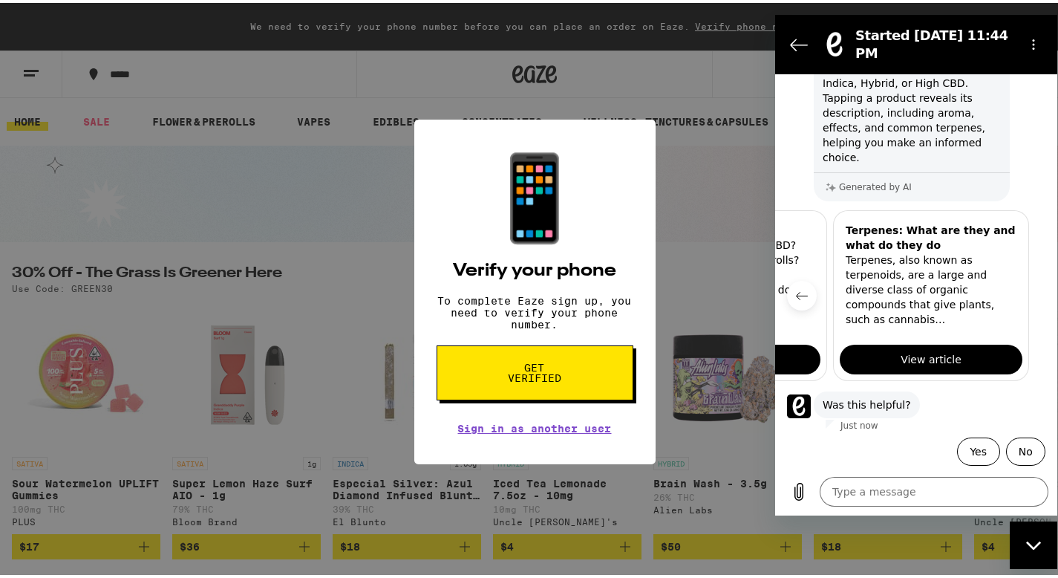
scroll to position [193, 0]
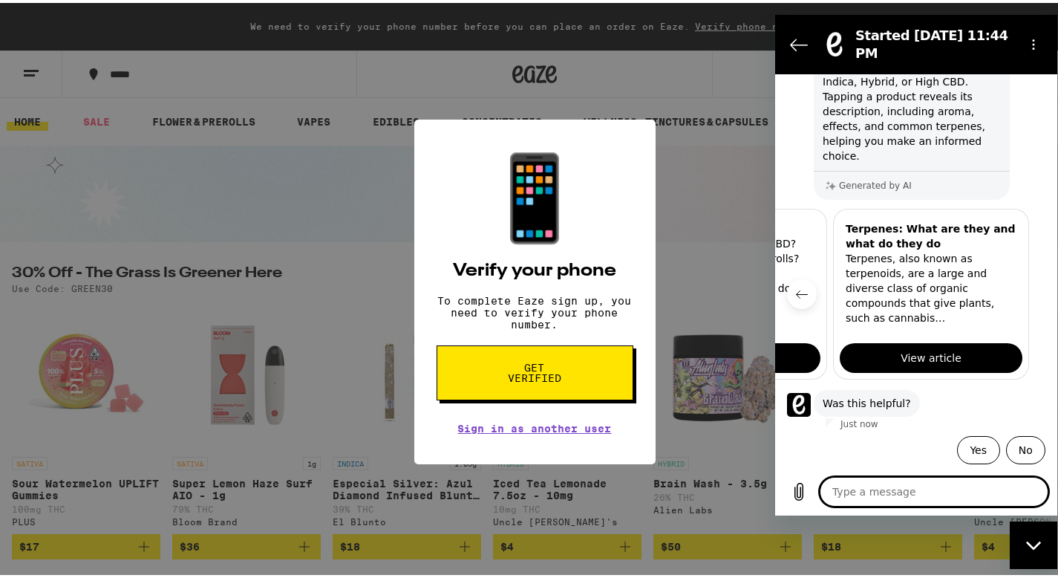
click at [983, 483] on textarea at bounding box center [934, 492] width 229 height 30
type textarea "w"
type textarea "x"
type textarea "wh"
type textarea "x"
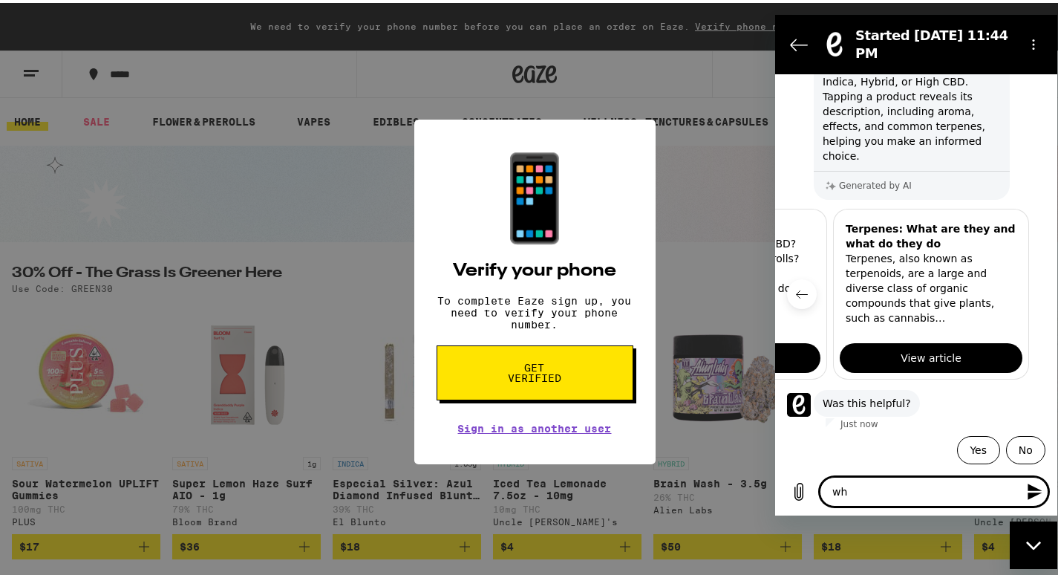
type textarea "wha"
type textarea "x"
type textarea "what"
type textarea "x"
type textarea "what"
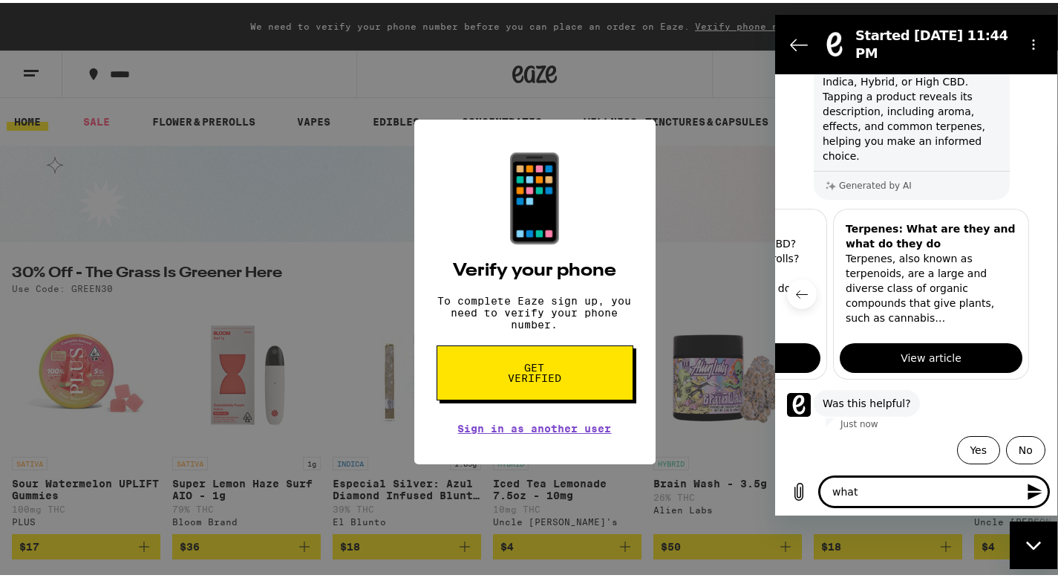
type textarea "x"
type textarea "what d"
type textarea "x"
type textarea "what do"
type textarea "x"
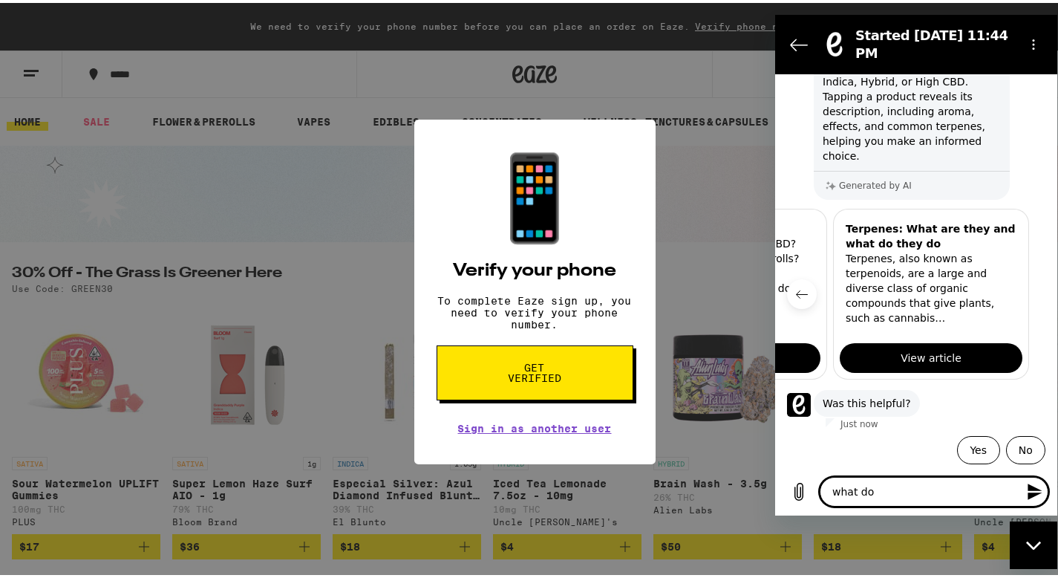
type textarea "what doe"
type textarea "x"
type textarea "what does"
type textarea "x"
type textarea "what does"
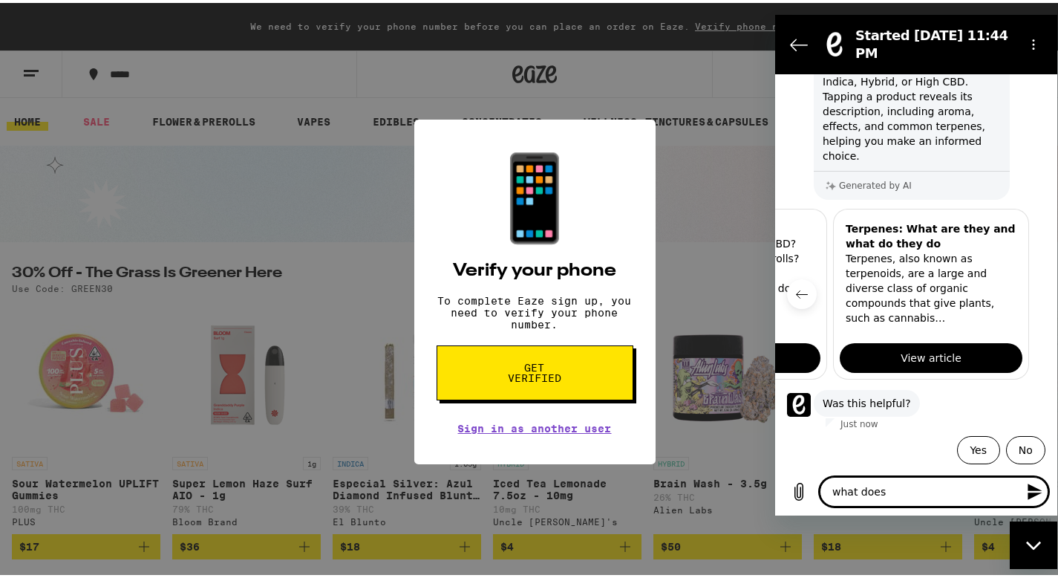
type textarea "x"
type textarea "what does b"
type textarea "x"
type textarea "what does bu"
type textarea "x"
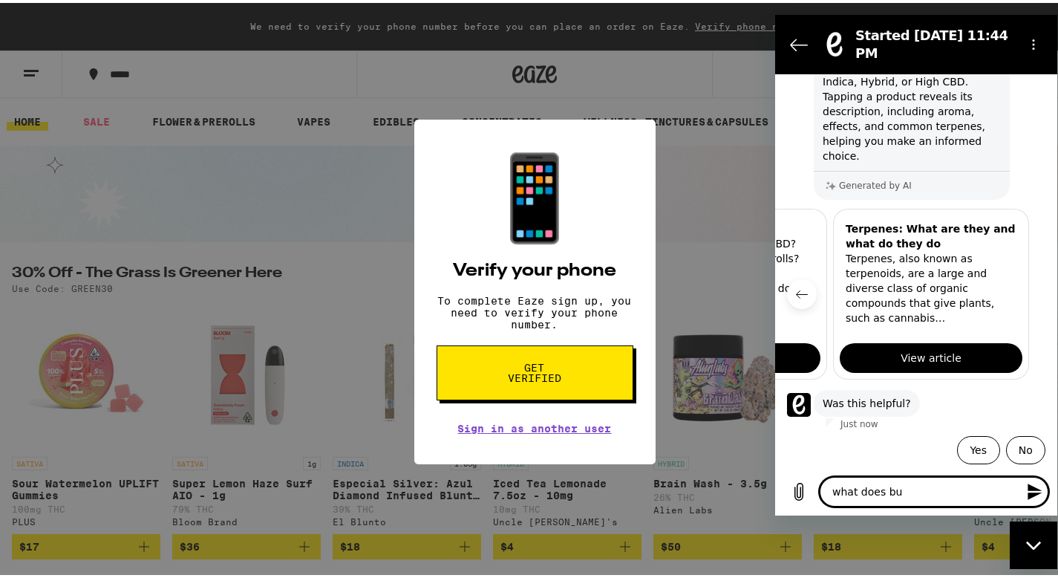
type textarea "what does bub"
type textarea "x"
type textarea "what does buba"
type textarea "x"
type textarea "what does bub"
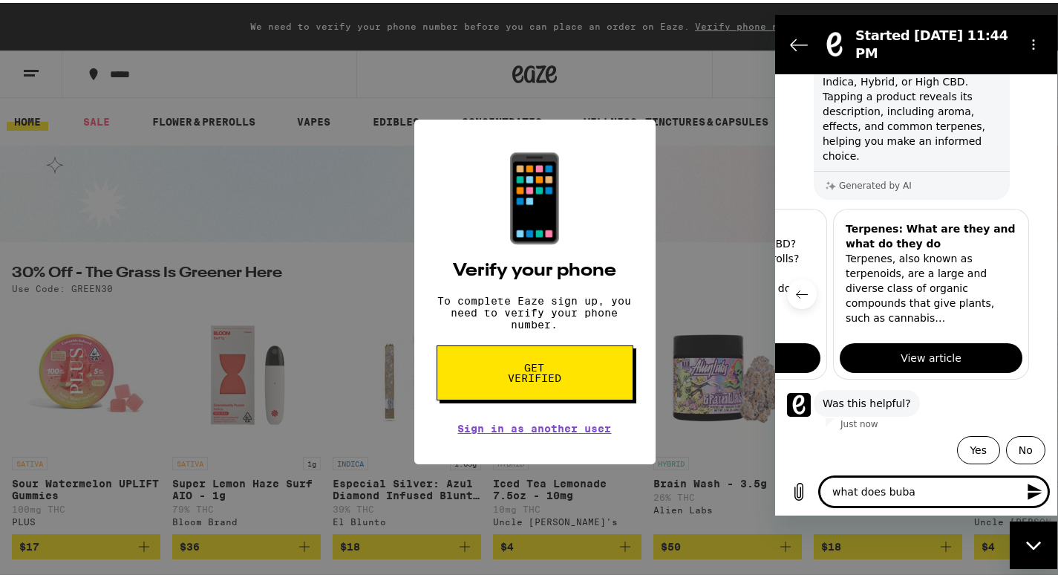
type textarea "x"
type textarea "what does [PERSON_NAME]"
type textarea "x"
type textarea "what does bubba"
type textarea "x"
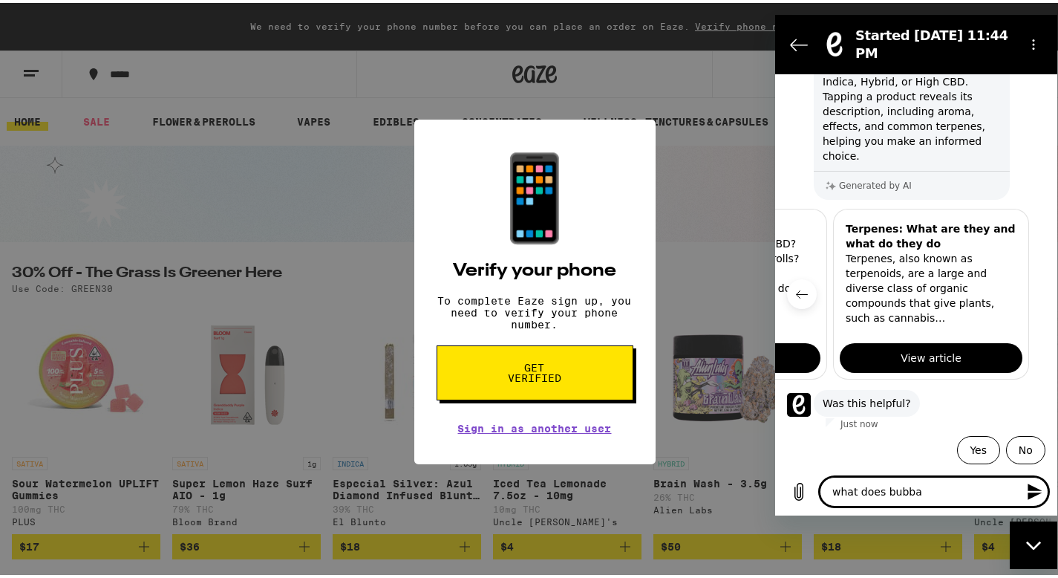
type textarea "what does bubba"
type textarea "x"
type textarea "what does bubba d"
type textarea "x"
type textarea "what does bubba do"
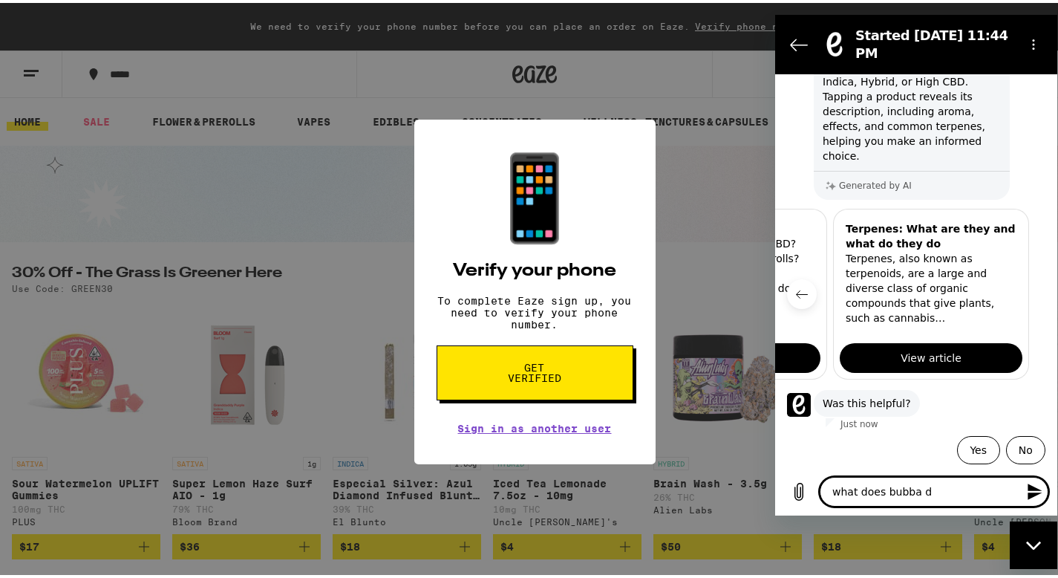
type textarea "x"
type textarea "what does bubba do"
type textarea "x"
type textarea "what does bubba do t"
type textarea "x"
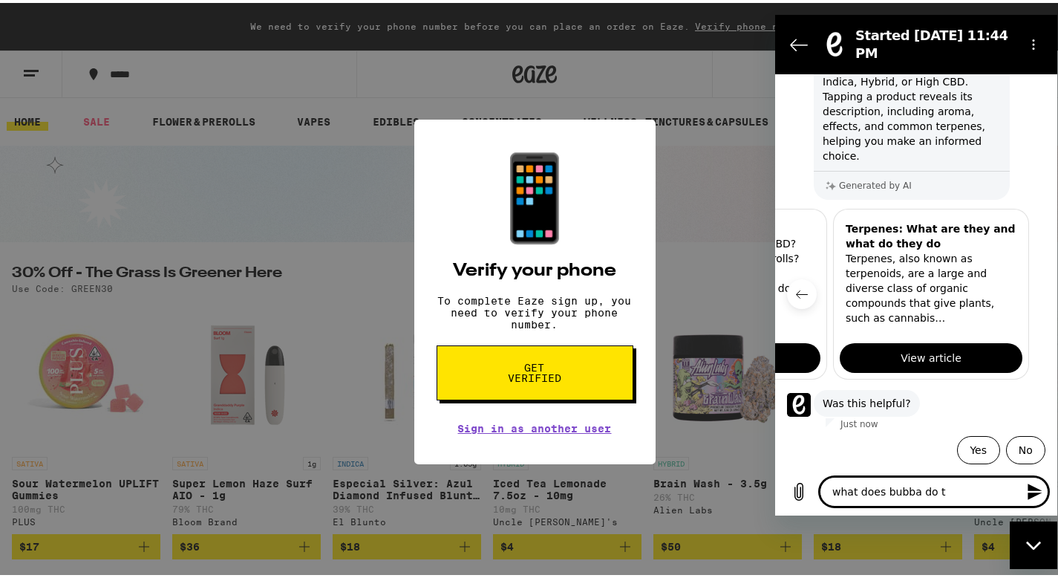
type textarea "what does bubba do to"
type textarea "x"
type textarea "what does bubba do to"
type textarea "x"
type textarea "what does bubba do to"
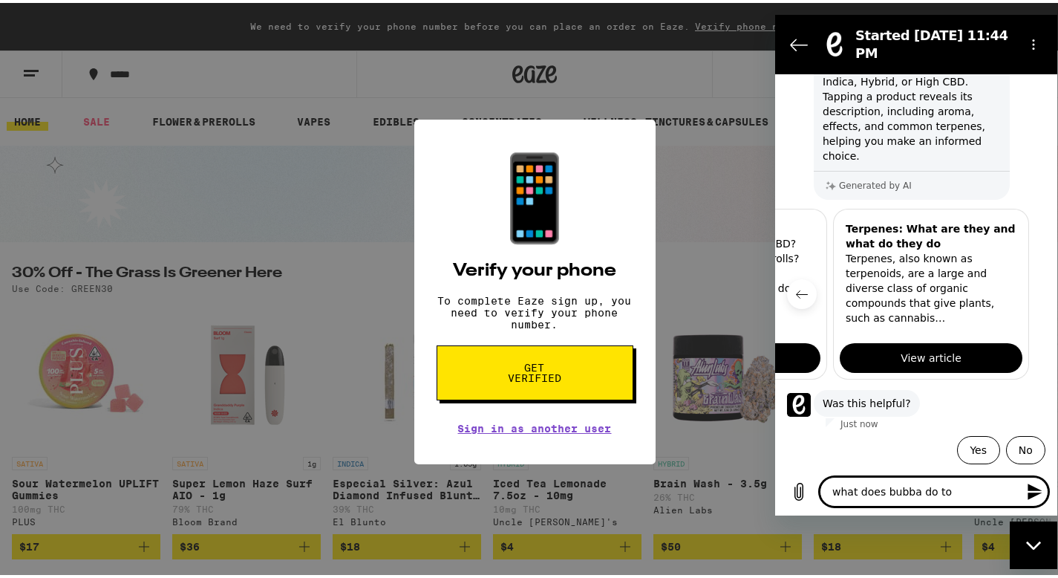
type textarea "x"
type textarea "what does bubba do t"
type textarea "x"
type textarea "what does bubba do"
type textarea "x"
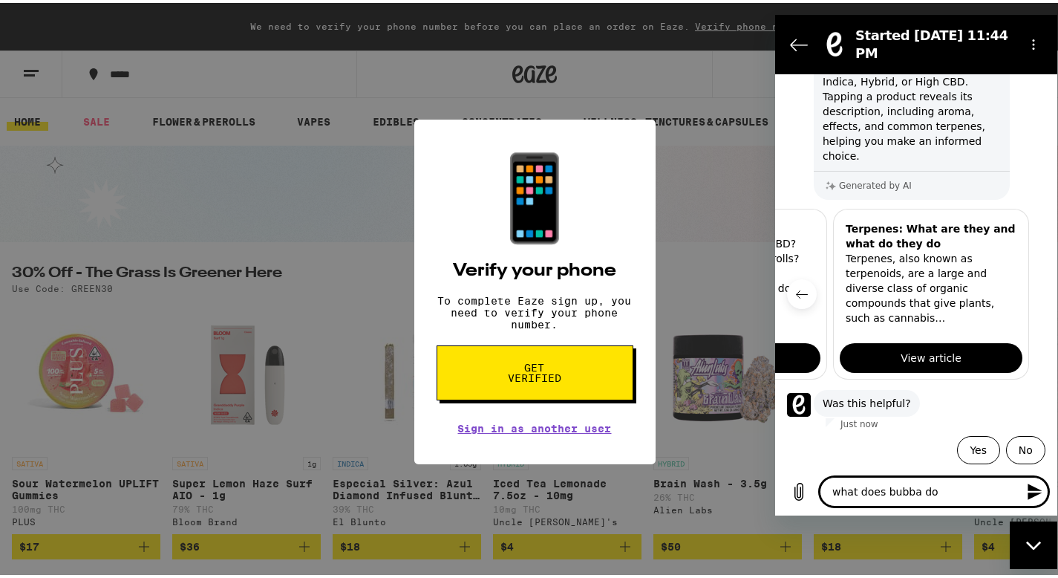
type textarea "what does bubba do e"
type textarea "x"
type textarea "what does bubba do ef"
type textarea "x"
type textarea "what does bubba do eff"
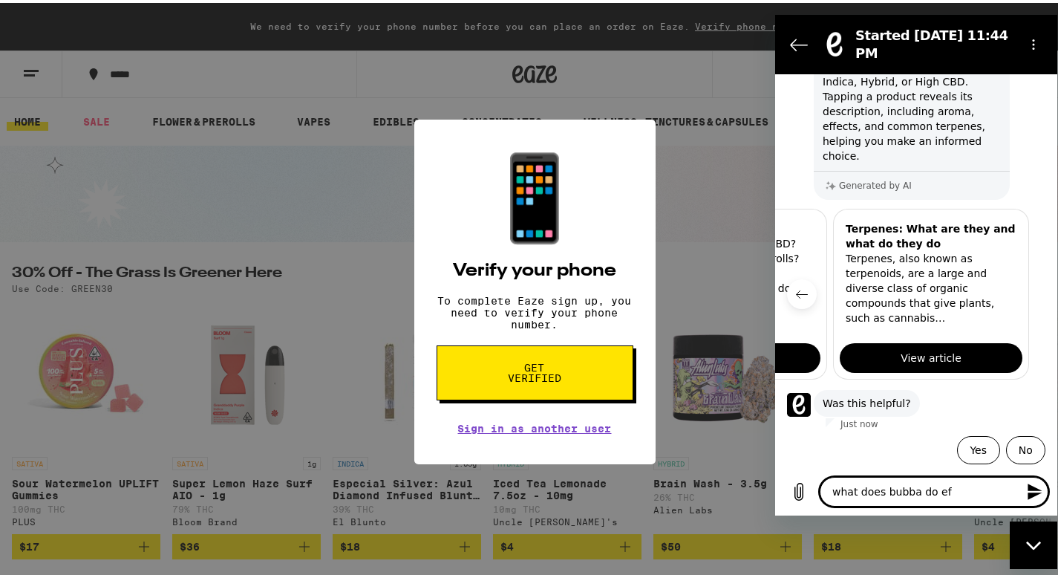
type textarea "x"
type textarea "what does bubba do effe"
type textarea "x"
type textarea "what does bubba do effec"
type textarea "x"
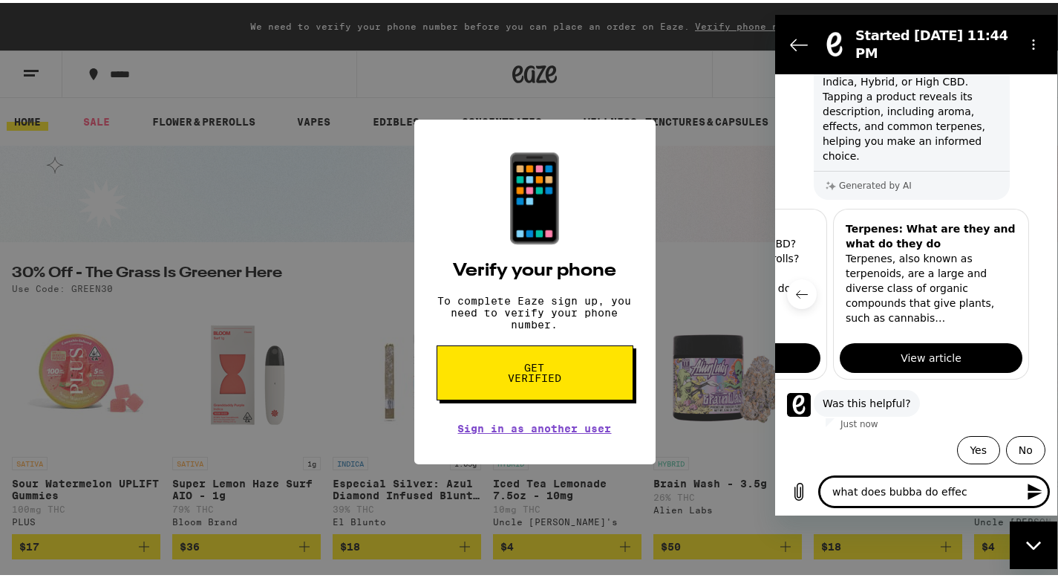
type textarea "what does bubba do effect"
type textarea "x"
type textarea "what does bubba do effect"
type textarea "x"
type textarea "what does bubba do effect w"
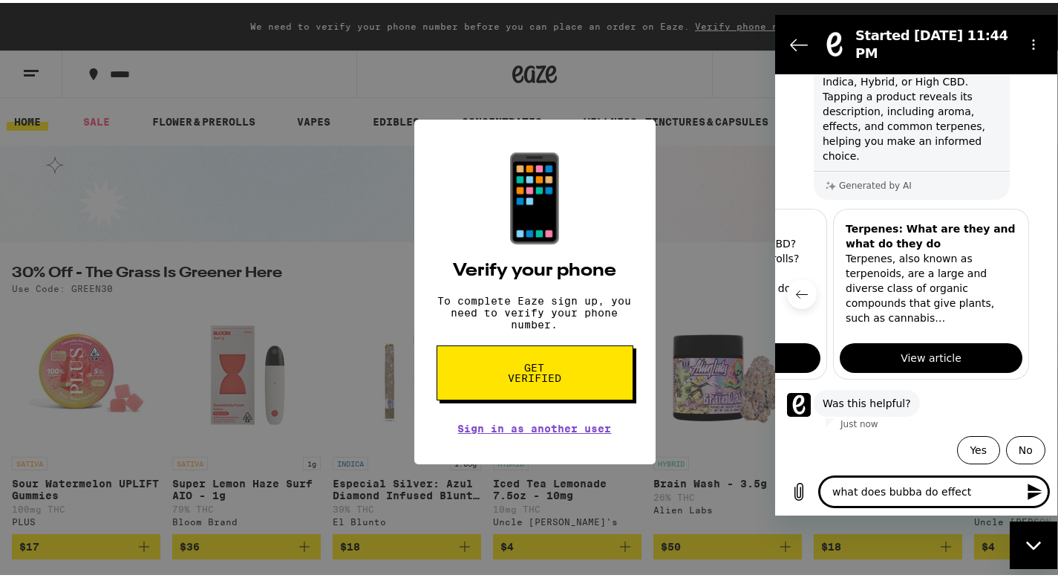
type textarea "x"
type textarea "what does bubba do effect wi"
type textarea "x"
type textarea "what does bubba do effect wis"
type textarea "x"
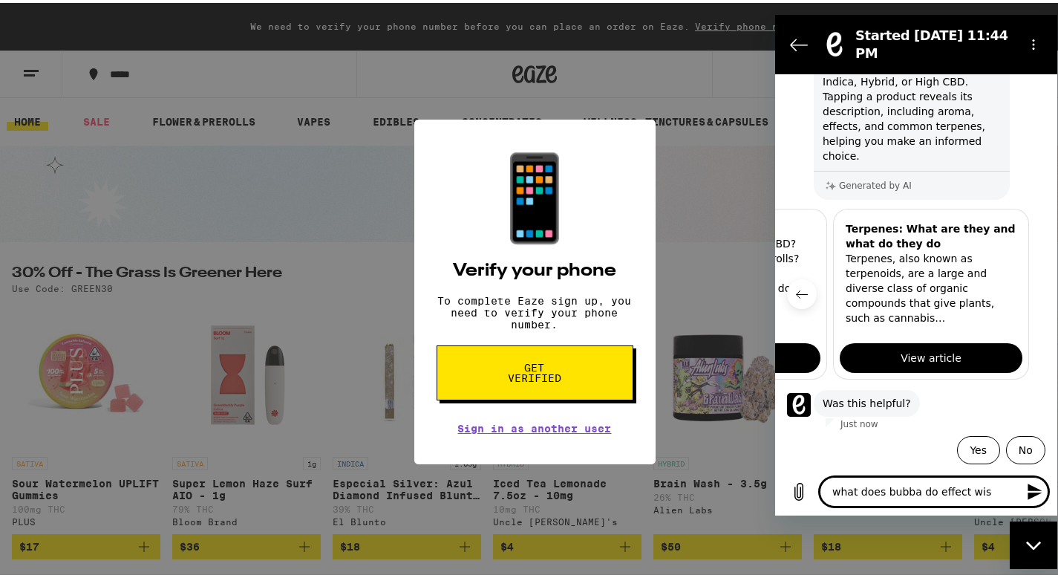
type textarea "what does bubba do effect wise"
type textarea "x"
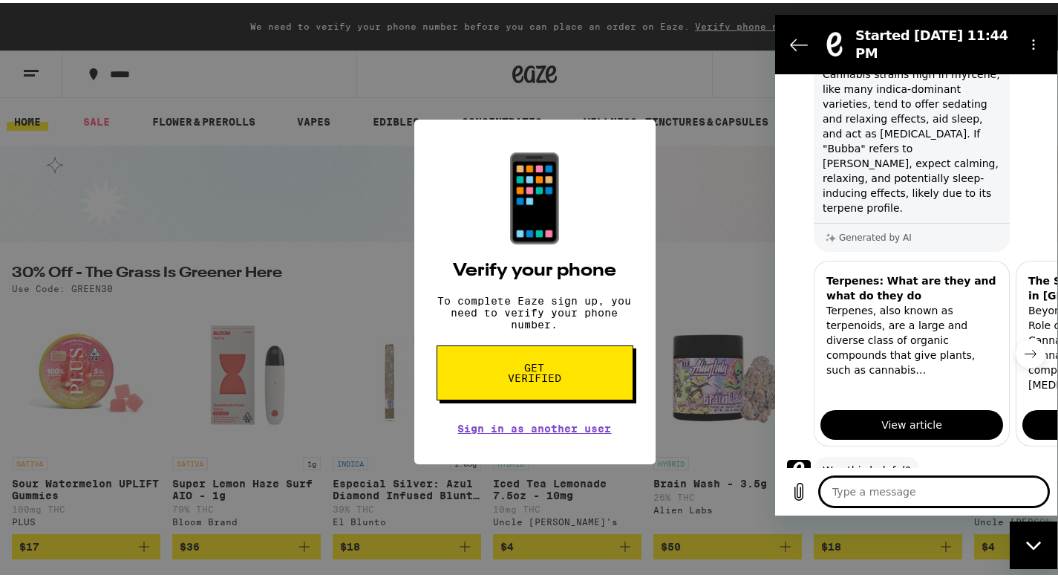
scroll to position [644, 0]
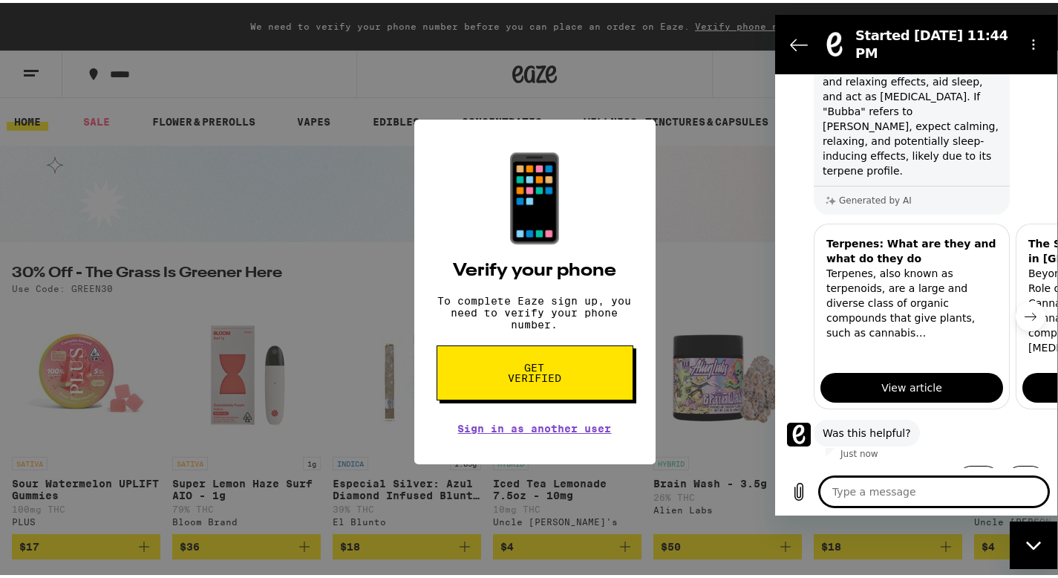
type textarea "x"
click at [1028, 301] on button "Next item" at bounding box center [1031, 316] width 30 height 30
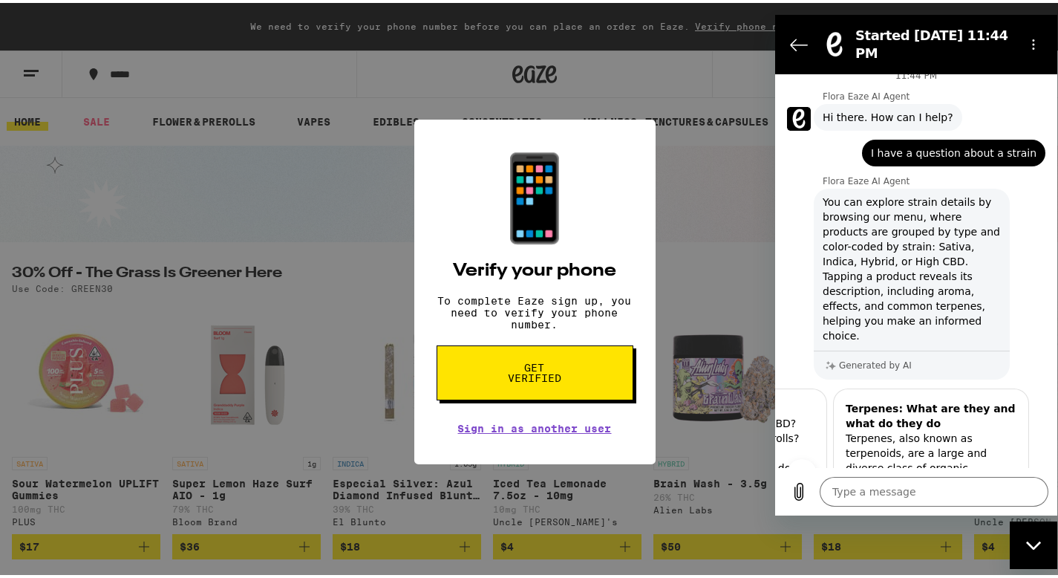
scroll to position [0, 0]
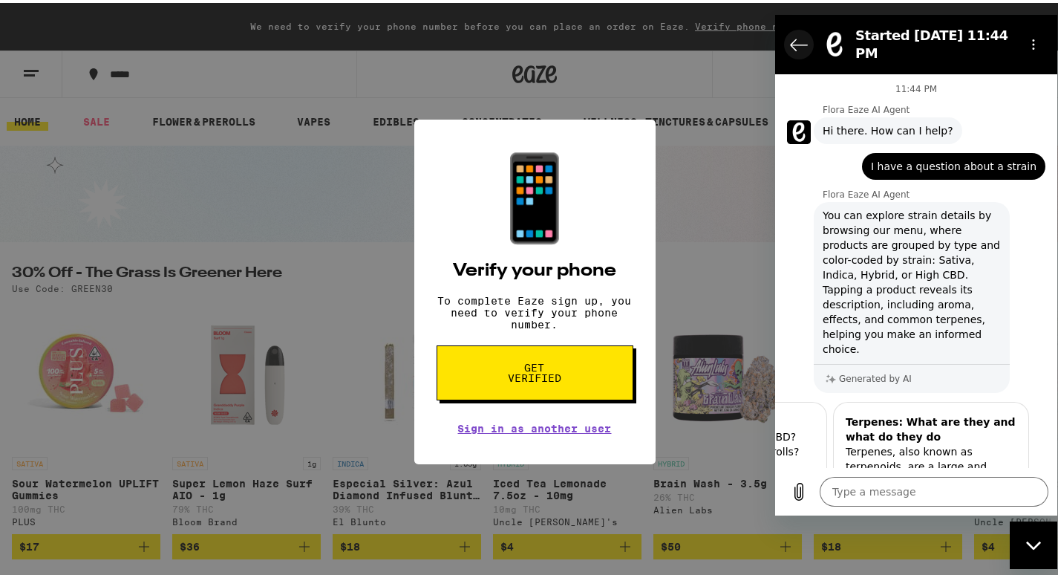
click at [803, 44] on icon "Back to the conversation list" at bounding box center [799, 45] width 18 height 18
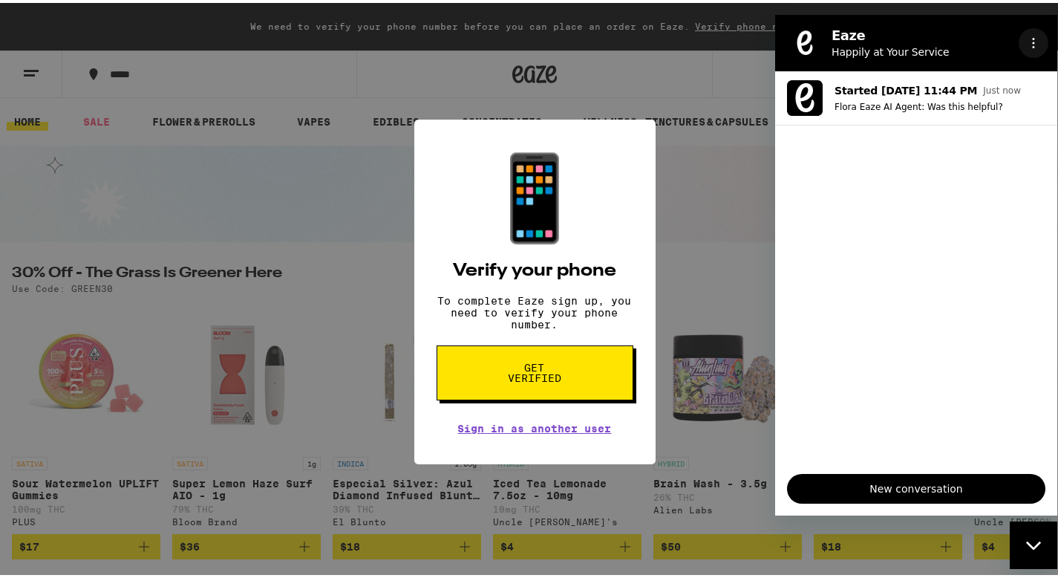
click at [1043, 45] on button "Options menu" at bounding box center [1034, 43] width 30 height 30
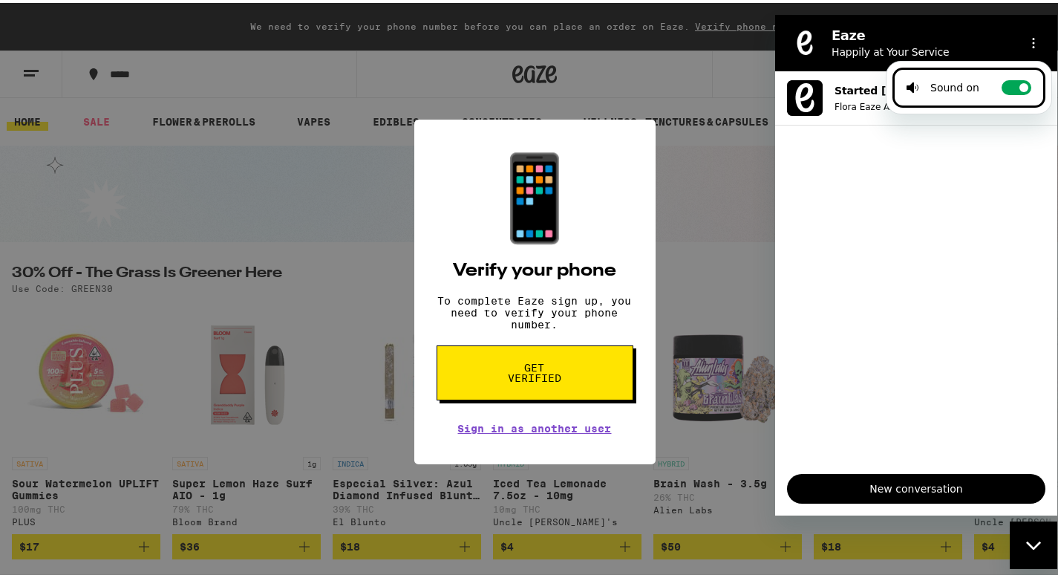
click at [958, 278] on ul "Started [DATE] 11:44 PM Just now Flora Eaze AI Agent: Was this helpful?" at bounding box center [916, 266] width 282 height 391
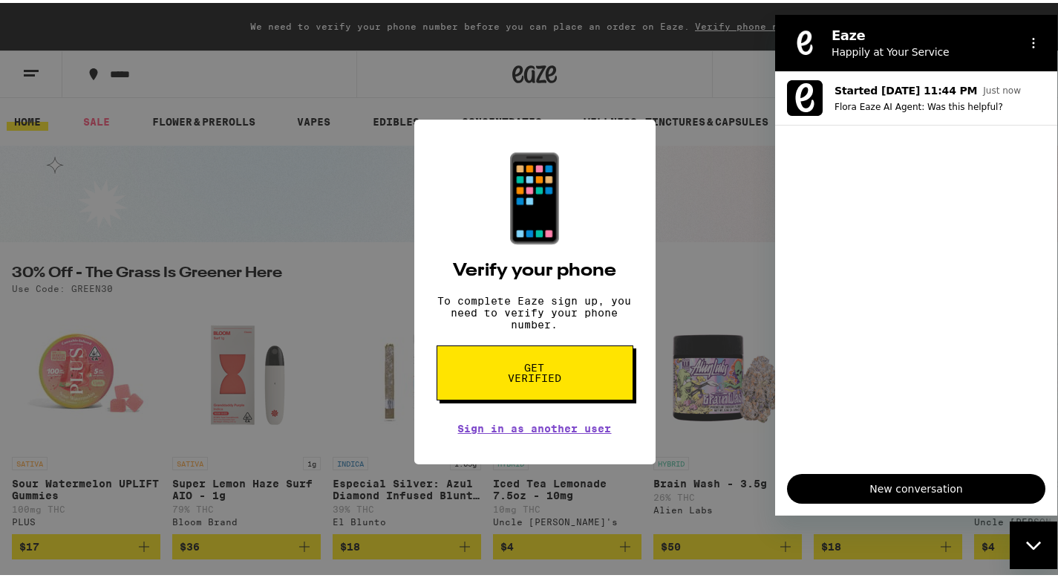
click at [731, 83] on div "📱 Verify your phone To complete Eaze sign up, you need to verify your phone num…" at bounding box center [534, 289] width 1069 height 578
click at [746, 72] on div "📱 Verify your phone To complete Eaze sign up, you need to verify your phone num…" at bounding box center [534, 289] width 1069 height 578
click at [1029, 44] on icon "Options menu" at bounding box center [1034, 43] width 12 height 12
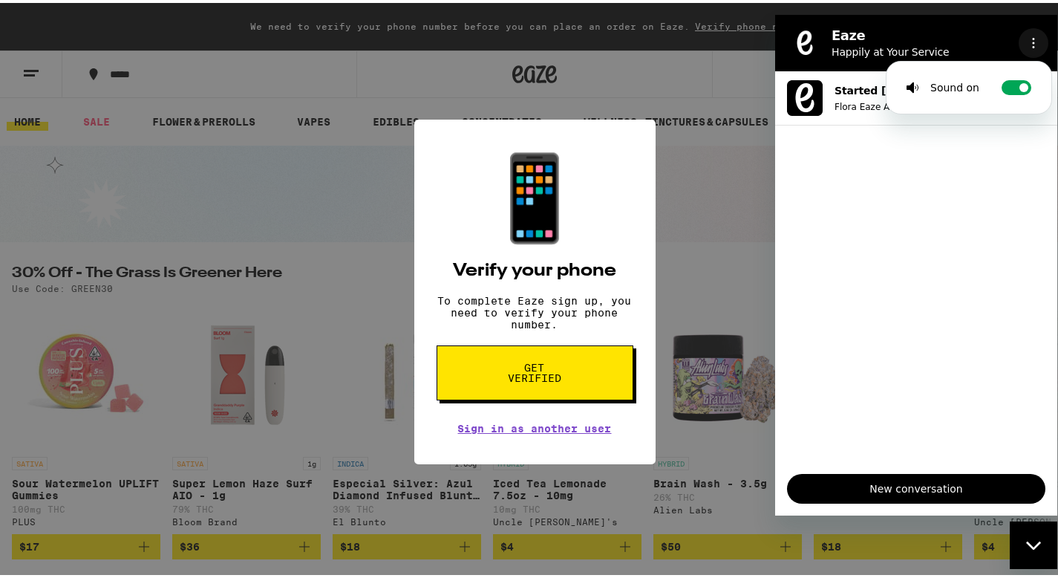
click at [1029, 44] on icon "Options menu" at bounding box center [1034, 43] width 12 height 12
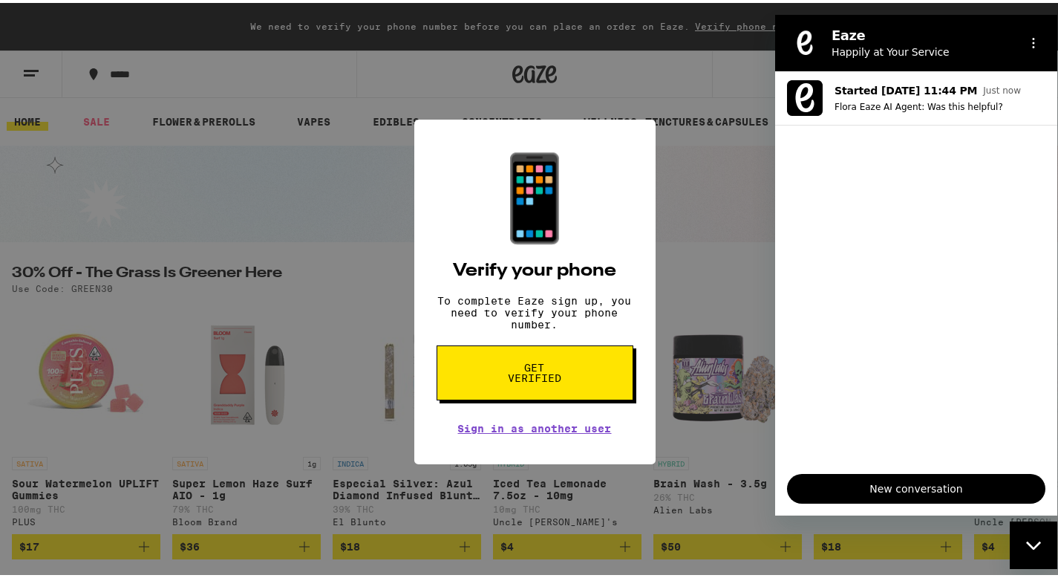
click at [669, 84] on div "📱 Verify your phone To complete Eaze sign up, you need to verify your phone num…" at bounding box center [534, 289] width 1069 height 578
click at [744, 68] on div "📱 Verify your phone To complete Eaze sign up, you need to verify your phone num…" at bounding box center [534, 289] width 1069 height 578
click at [737, 66] on div "📱 Verify your phone To complete Eaze sign up, you need to verify your phone num…" at bounding box center [534, 289] width 1069 height 578
click at [717, 82] on div "📱 Verify your phone To complete Eaze sign up, you need to verify your phone num…" at bounding box center [534, 289] width 1069 height 578
click at [711, 82] on div "📱 Verify your phone To complete Eaze sign up, you need to verify your phone num…" at bounding box center [534, 289] width 1069 height 578
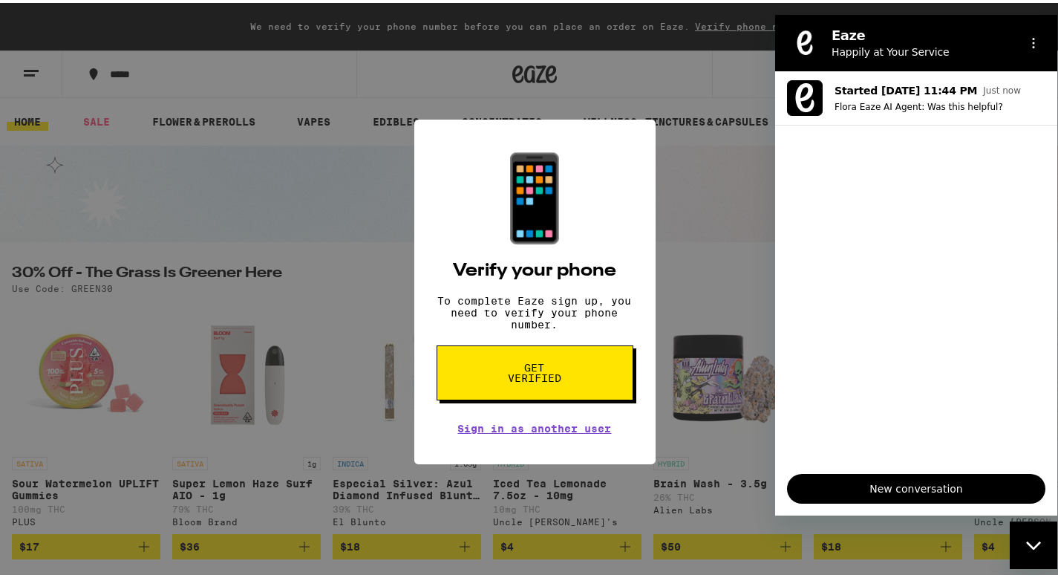
click at [607, 77] on div "📱 Verify your phone To complete Eaze sign up, you need to verify your phone num…" at bounding box center [534, 289] width 1069 height 578
